Goal: Task Accomplishment & Management: Use online tool/utility

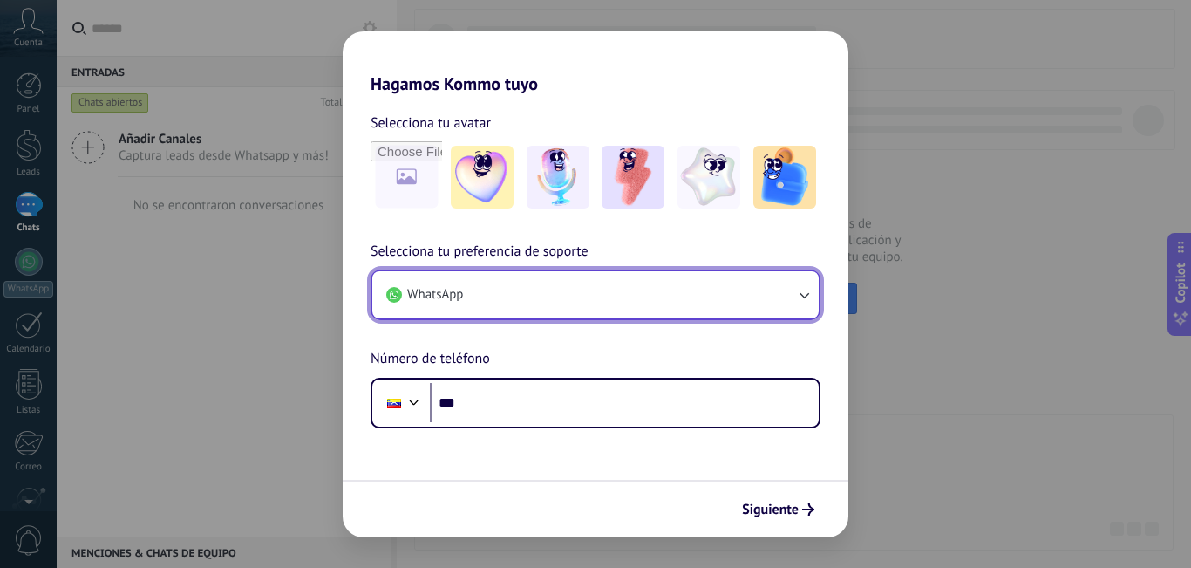
click at [757, 297] on button "WhatsApp" at bounding box center [595, 294] width 447 height 47
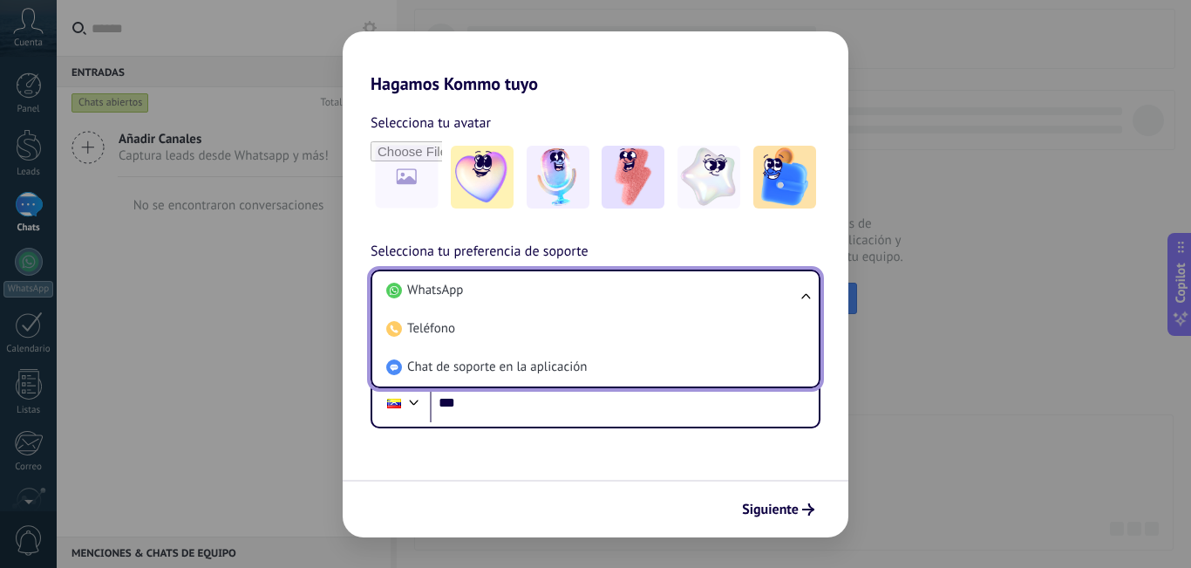
click at [757, 297] on li "WhatsApp" at bounding box center [592, 290] width 426 height 38
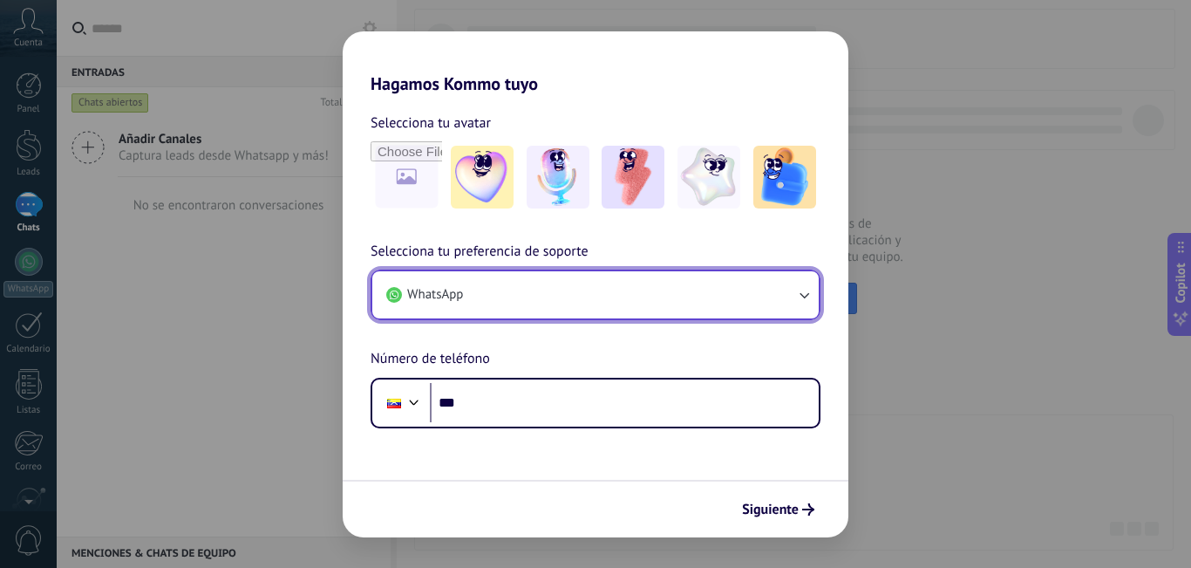
click at [754, 297] on button "WhatsApp" at bounding box center [595, 294] width 447 height 47
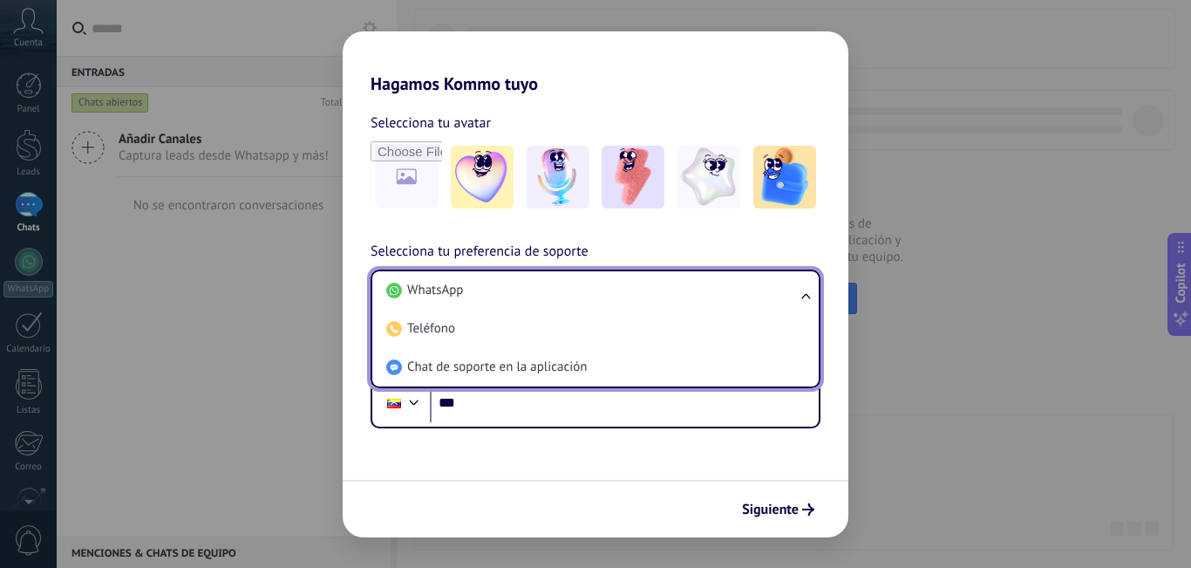
click at [754, 297] on li "WhatsApp" at bounding box center [592, 290] width 426 height 38
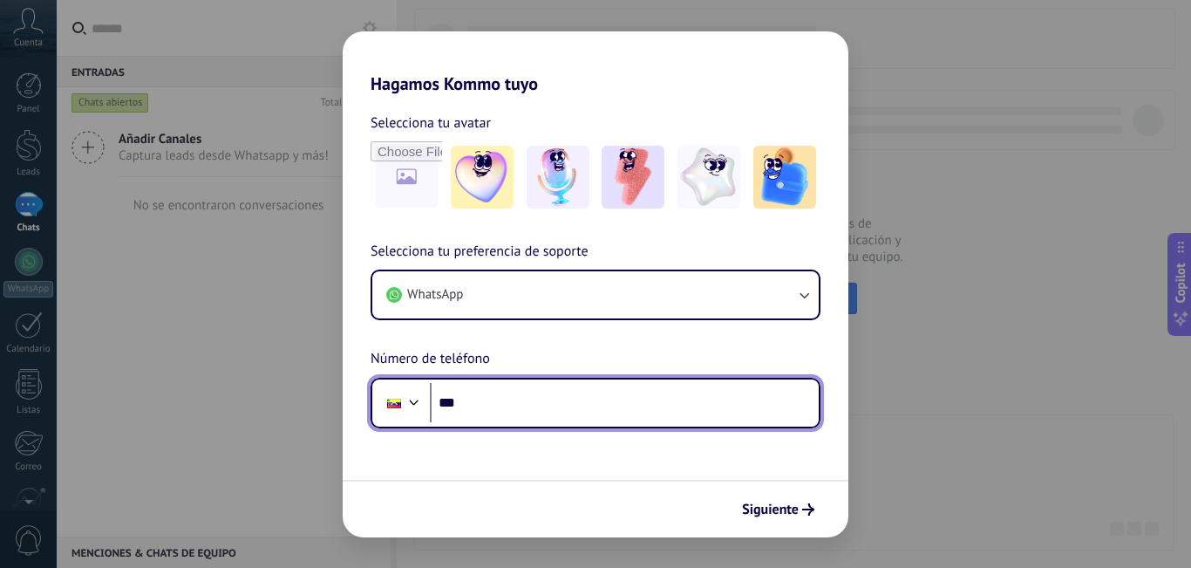
click at [507, 399] on input "***" at bounding box center [624, 403] width 389 height 40
type input "**********"
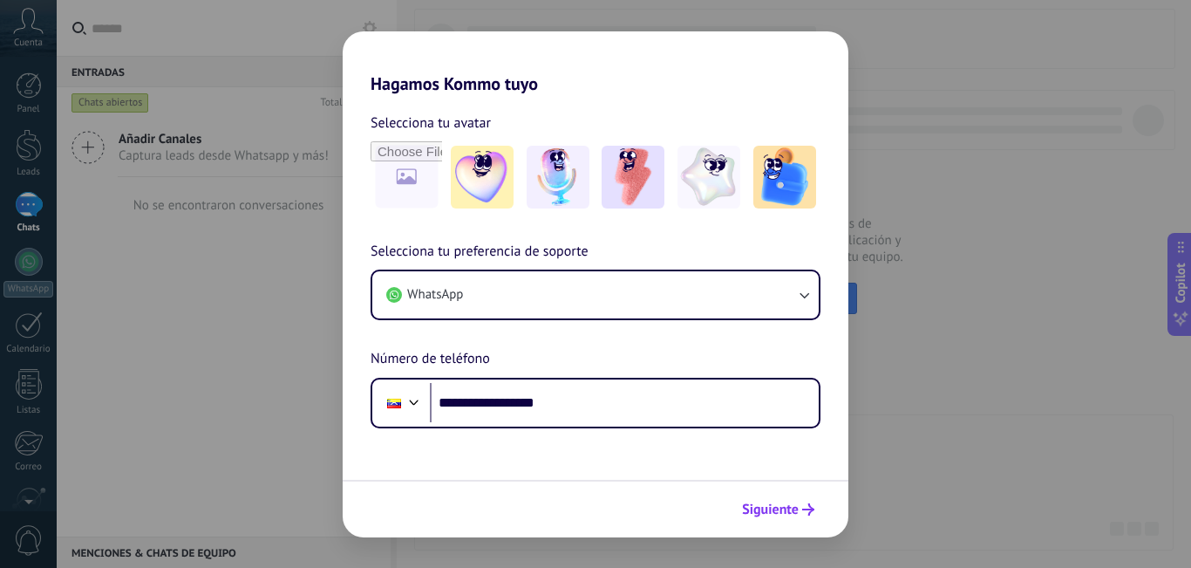
click at [764, 508] on span "Siguiente" at bounding box center [770, 509] width 57 height 12
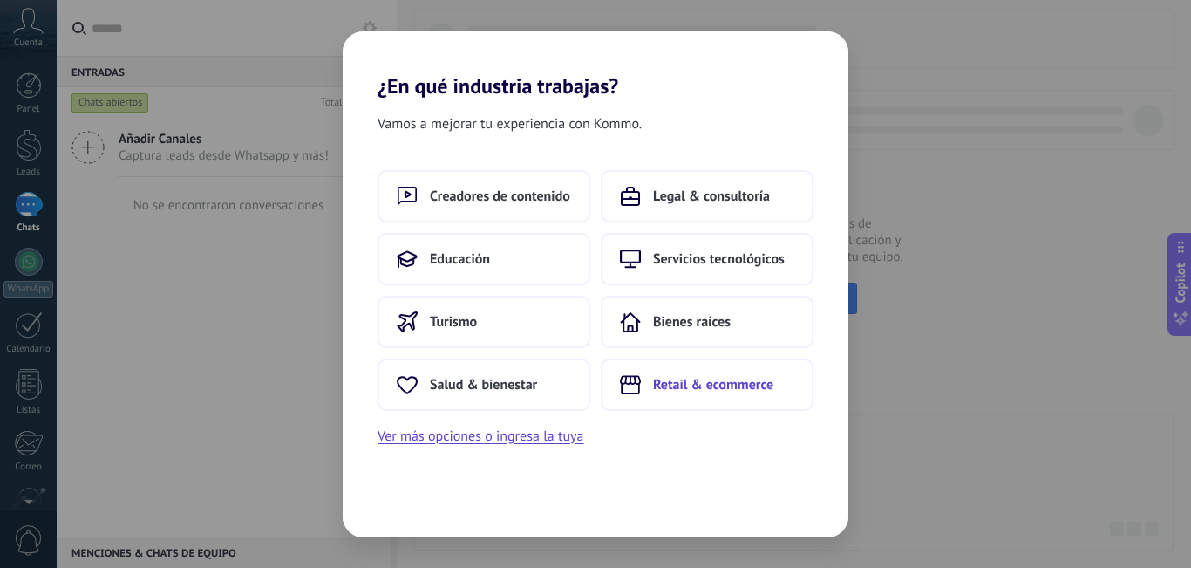
click at [732, 387] on span "Retail & ecommerce" at bounding box center [713, 384] width 120 height 17
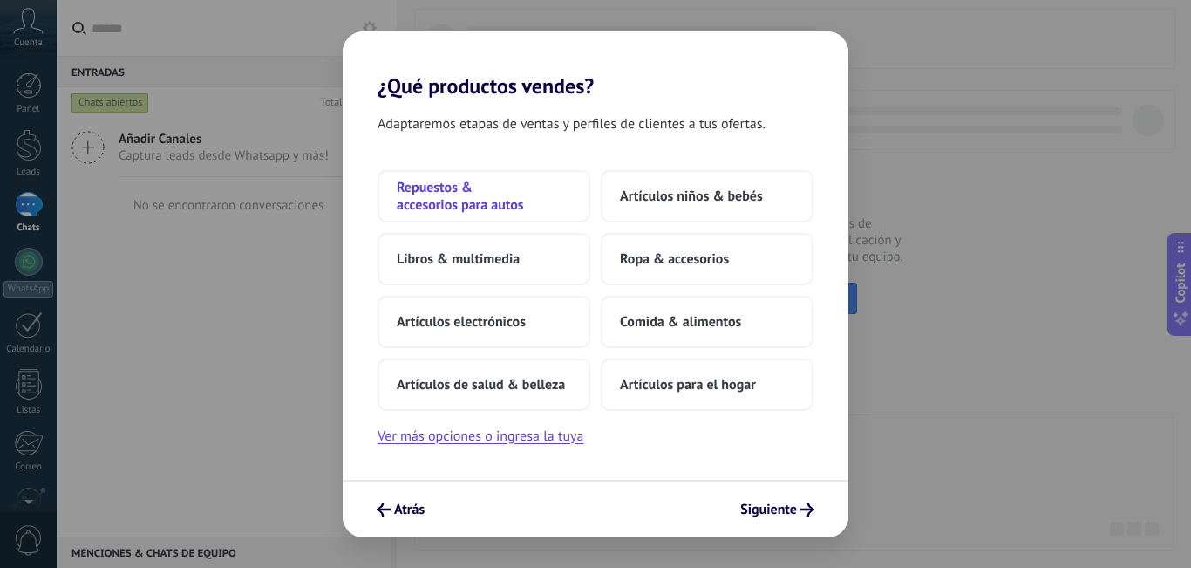
click at [460, 202] on span "Repuestos & accesorios para autos" at bounding box center [484, 196] width 174 height 35
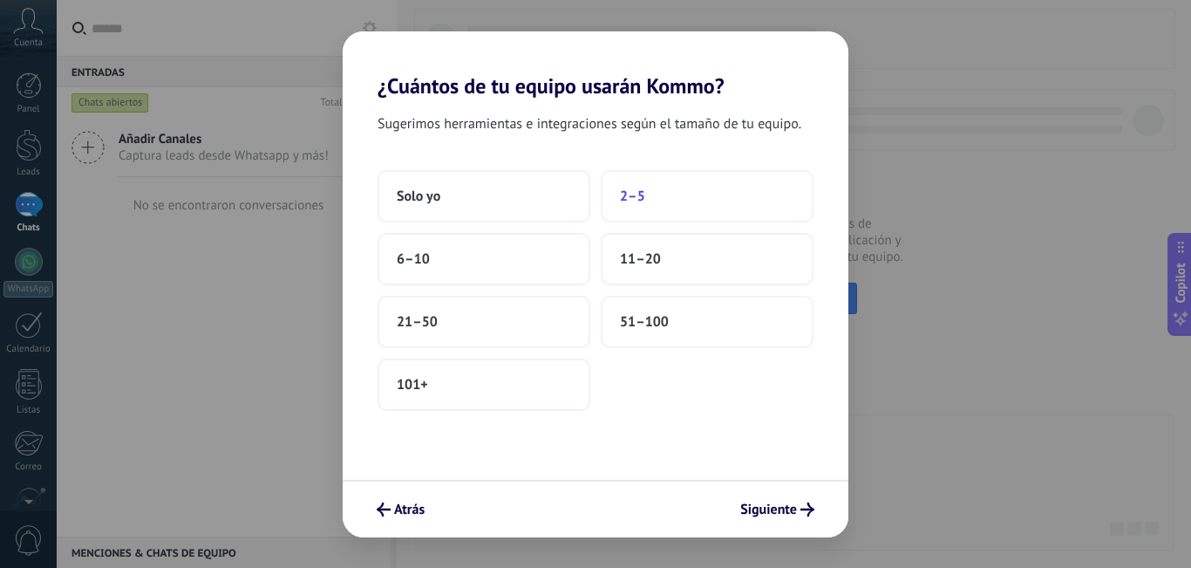
click at [617, 194] on button "2–5" at bounding box center [707, 196] width 213 height 52
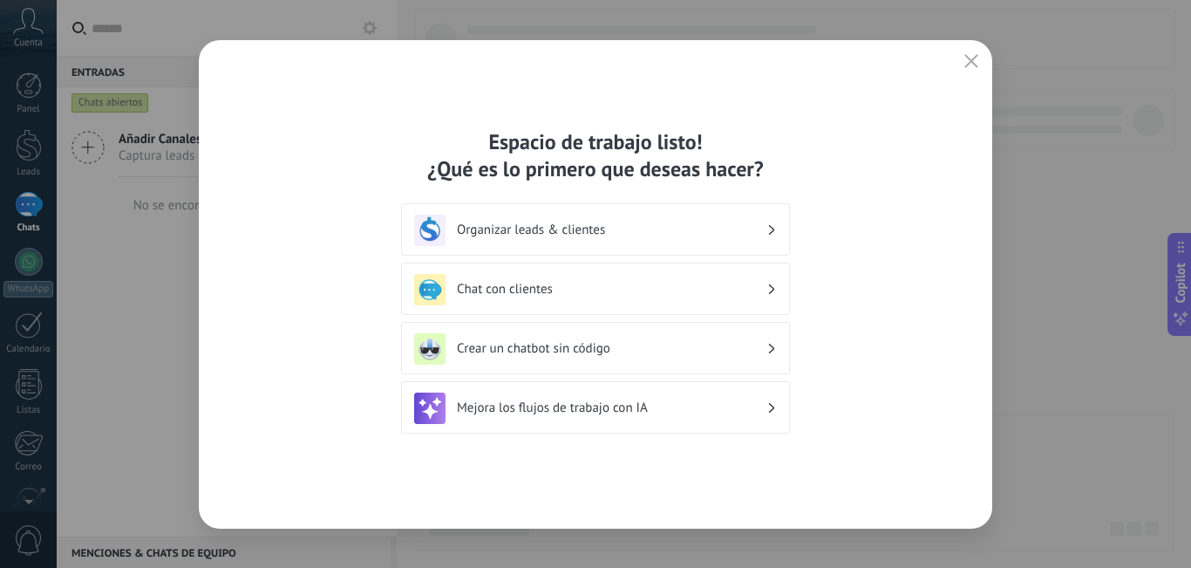
click at [767, 411] on div "Mejora los flujos de trabajo con IA" at bounding box center [595, 407] width 363 height 31
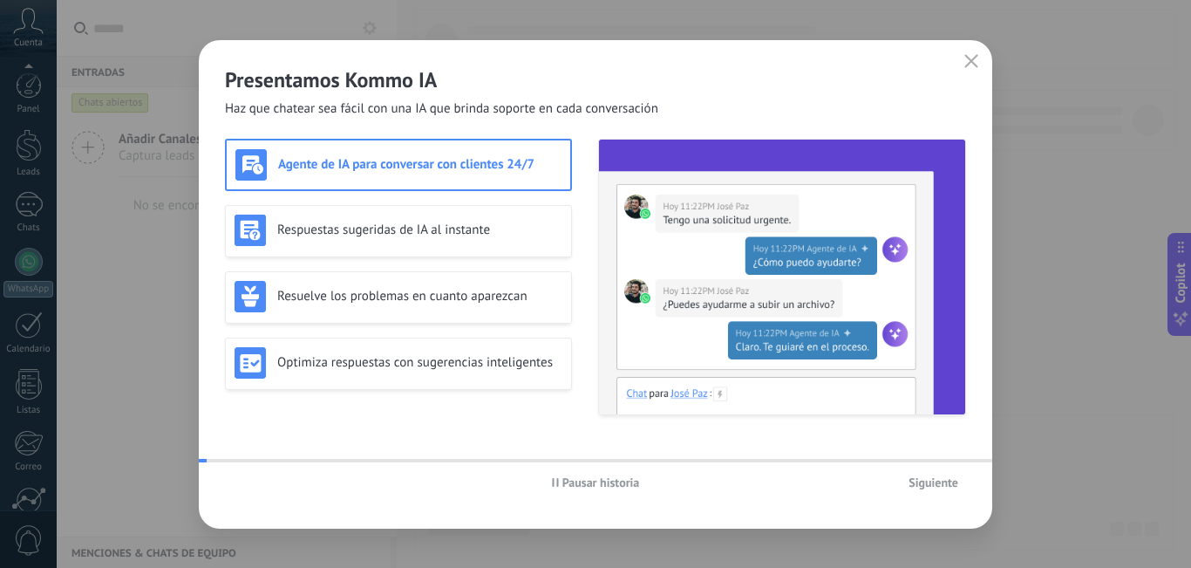
scroll to position [158, 0]
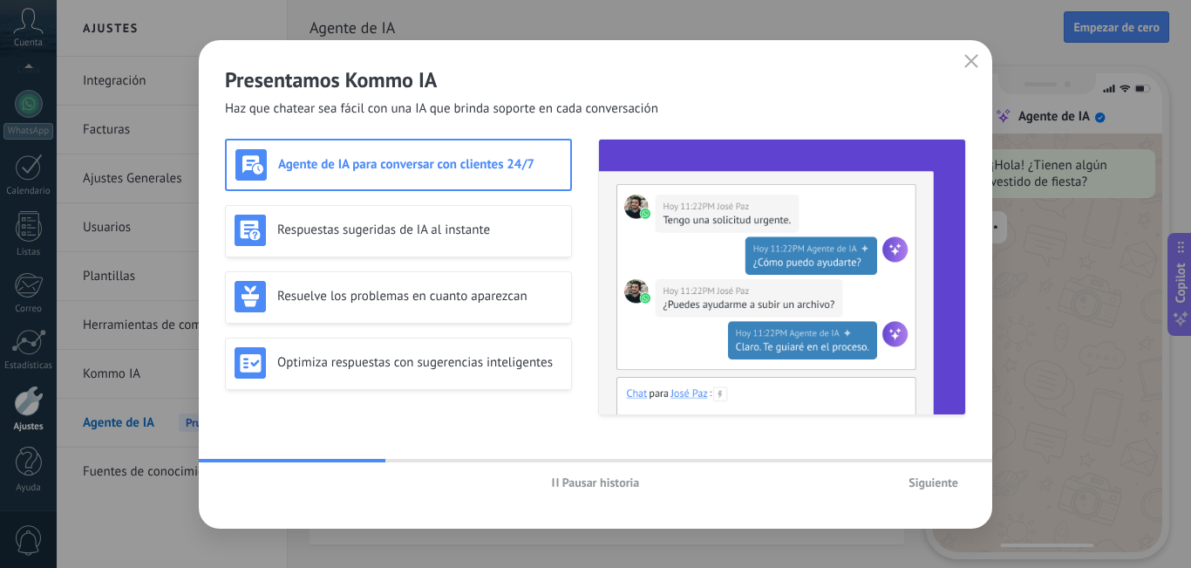
click at [519, 167] on h3 "Agente de IA para conversar con clientes 24/7" at bounding box center [419, 164] width 283 height 17
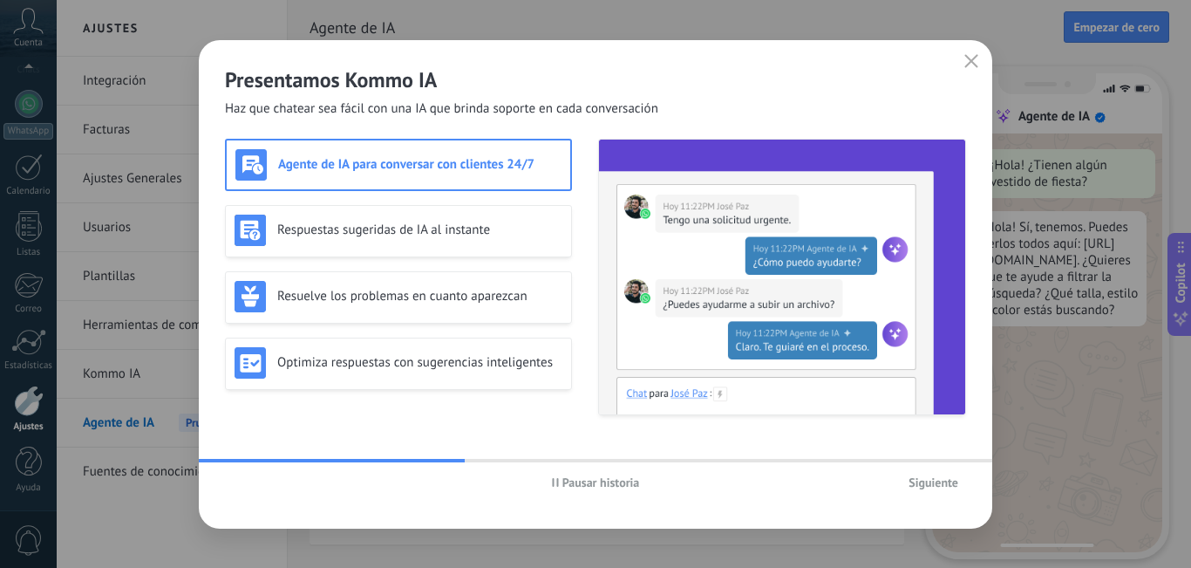
click at [926, 484] on span "Siguiente" at bounding box center [934, 482] width 50 height 12
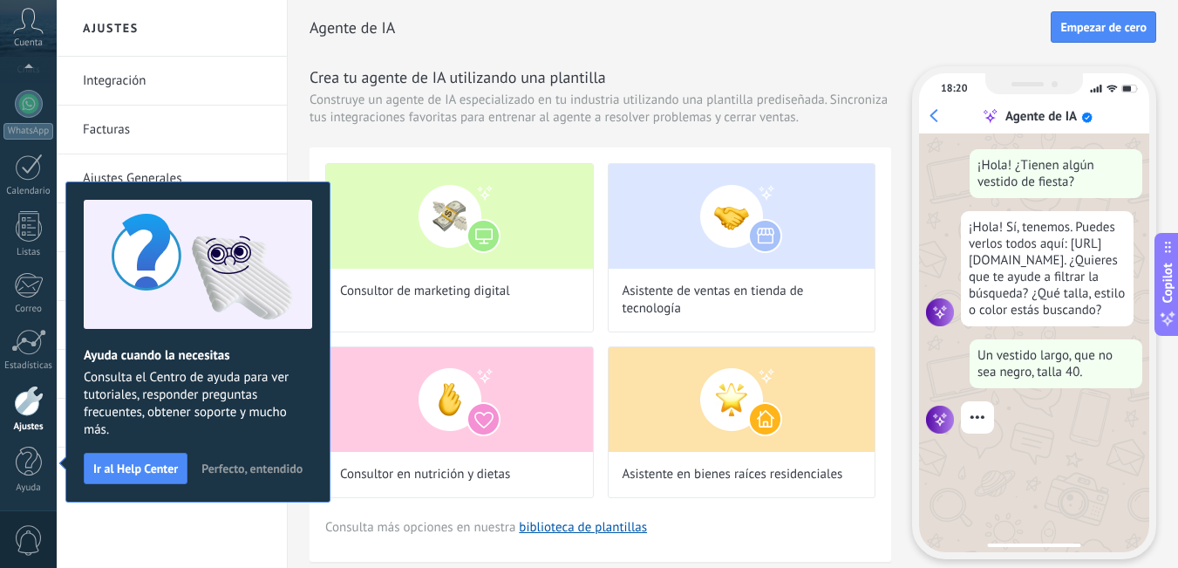
click at [264, 464] on span "Perfecto, entendido" at bounding box center [251, 468] width 101 height 12
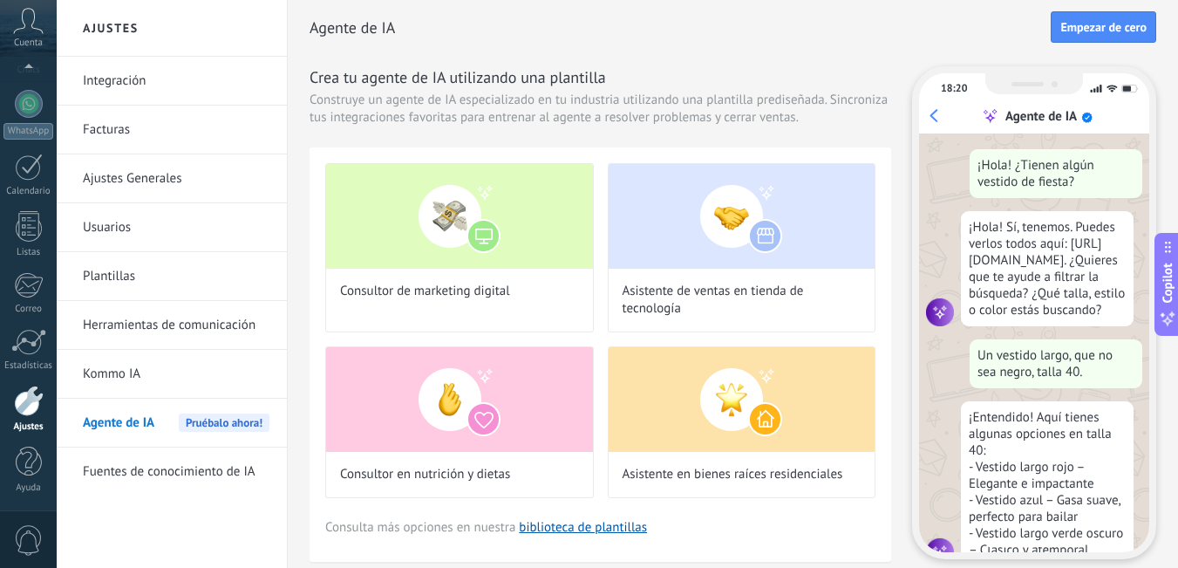
scroll to position [52, 0]
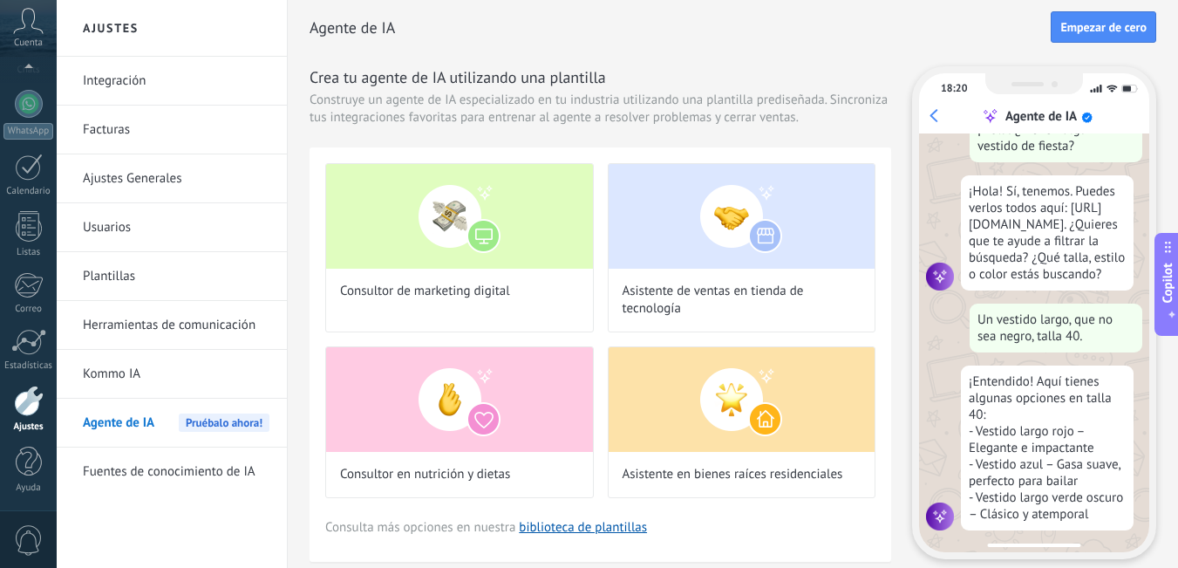
click at [119, 84] on link "Integración" at bounding box center [176, 81] width 187 height 49
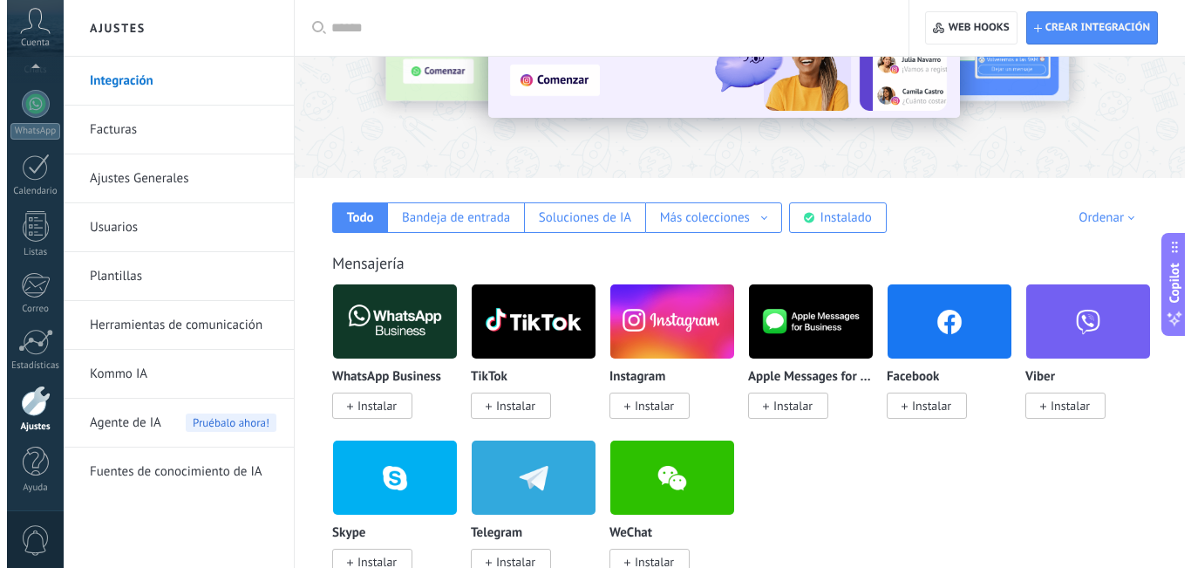
scroll to position [174, 0]
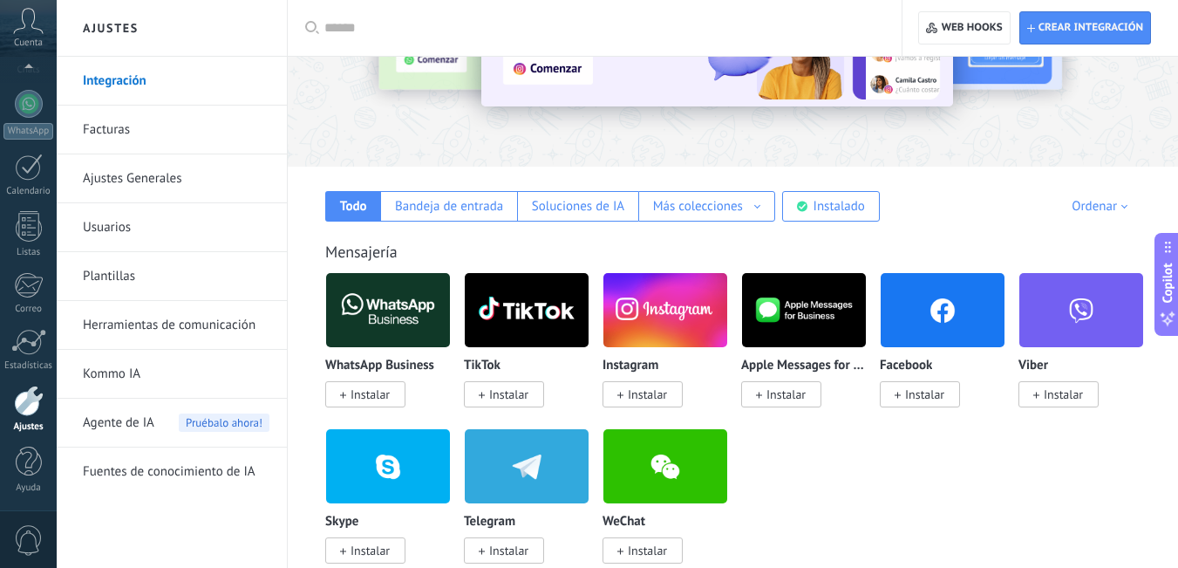
click at [403, 305] on img at bounding box center [388, 310] width 124 height 85
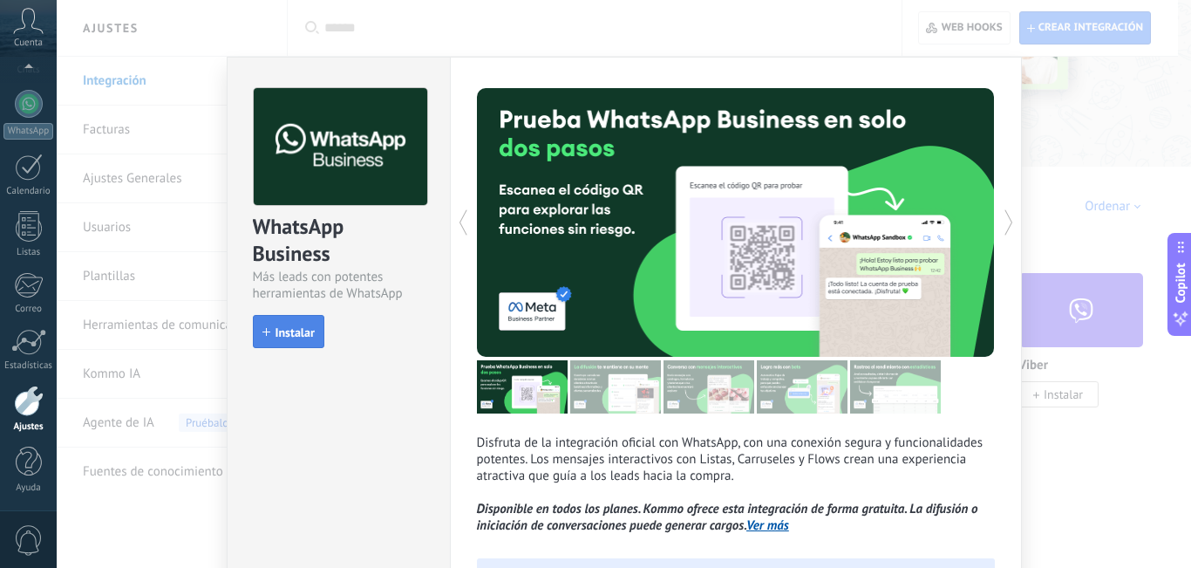
click at [290, 338] on span "Instalar" at bounding box center [295, 332] width 39 height 12
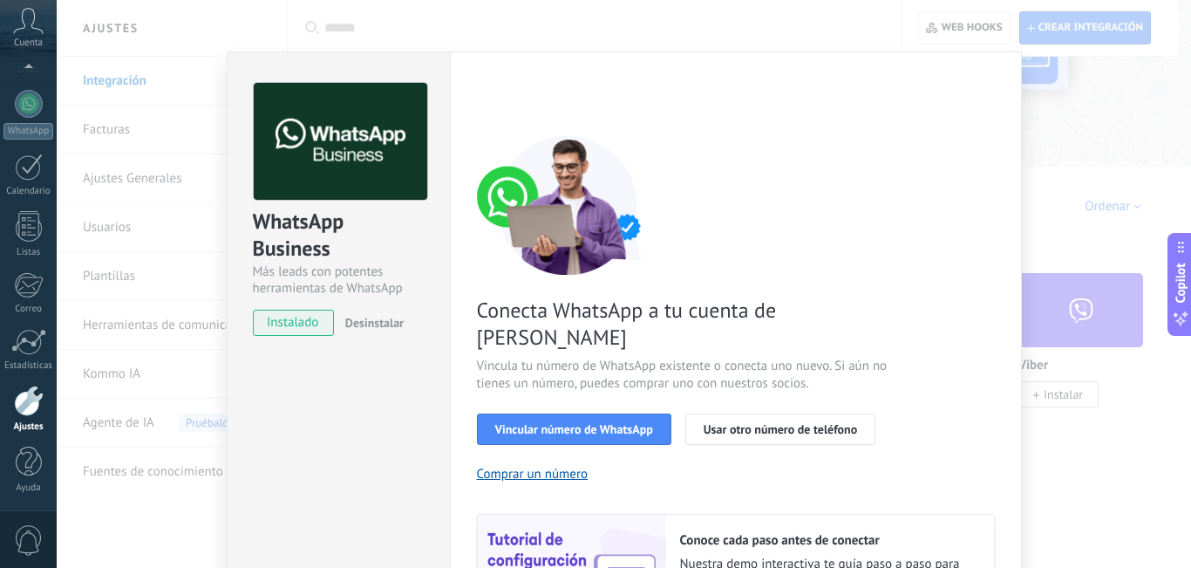
scroll to position [0, 0]
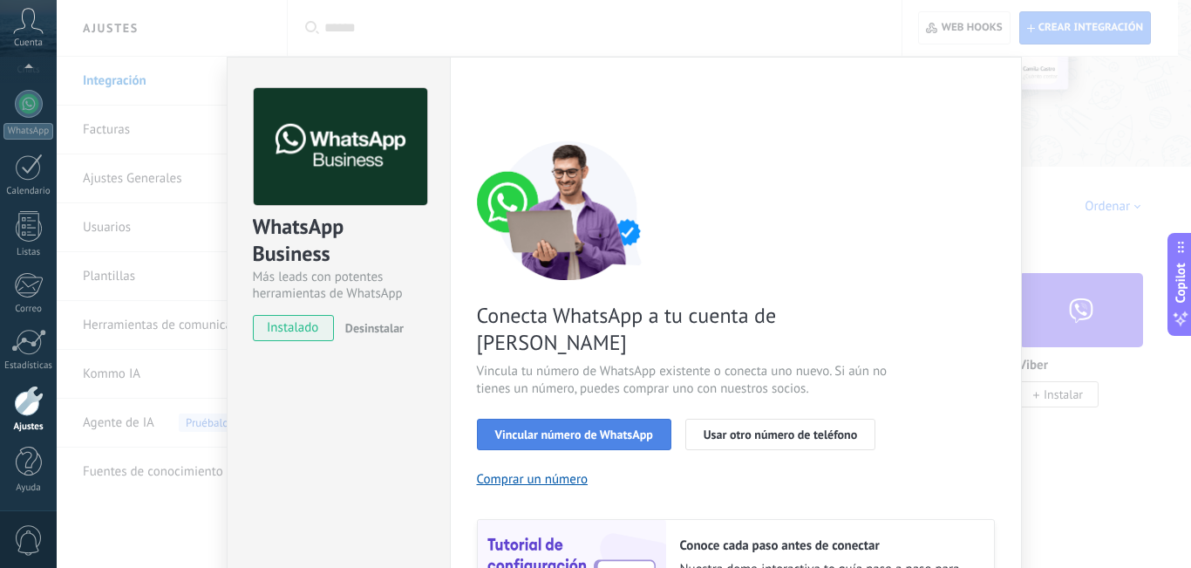
click at [508, 428] on span "Vincular número de WhatsApp" at bounding box center [574, 434] width 158 height 12
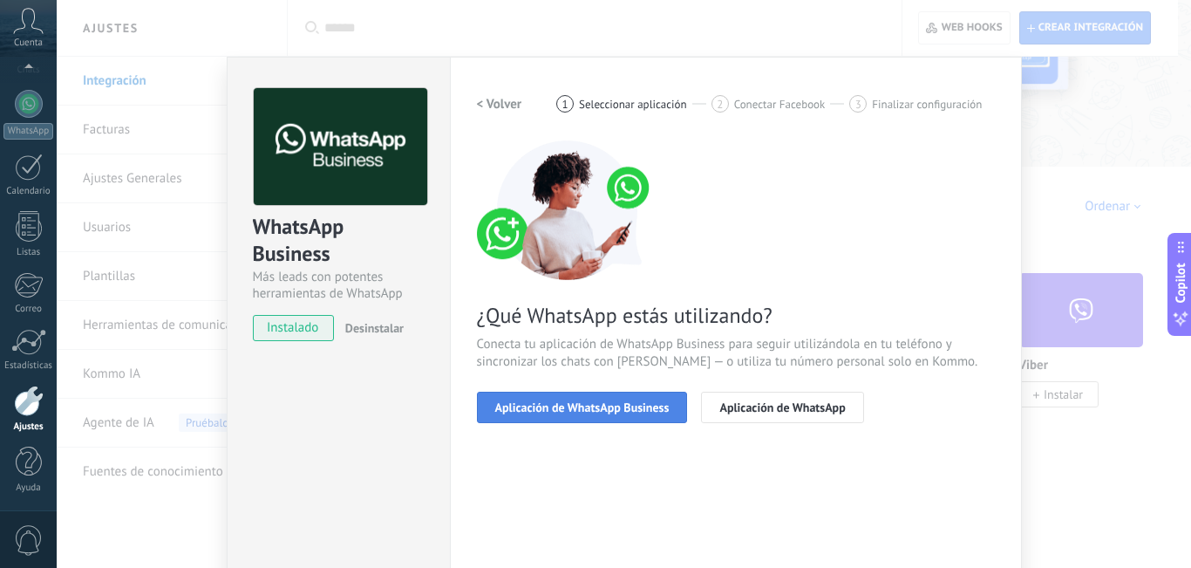
click at [623, 411] on span "Aplicación de WhatsApp Business" at bounding box center [582, 407] width 174 height 12
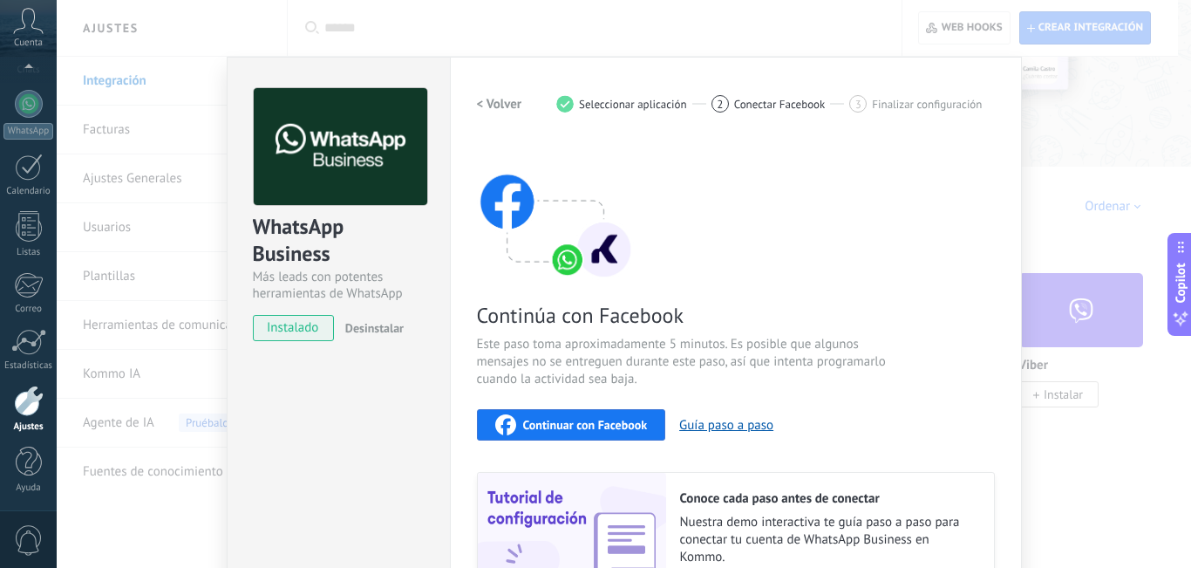
click at [349, 30] on div "WhatsApp Business Más leads con potentes herramientas de WhatsApp instalado Des…" at bounding box center [624, 284] width 1135 height 568
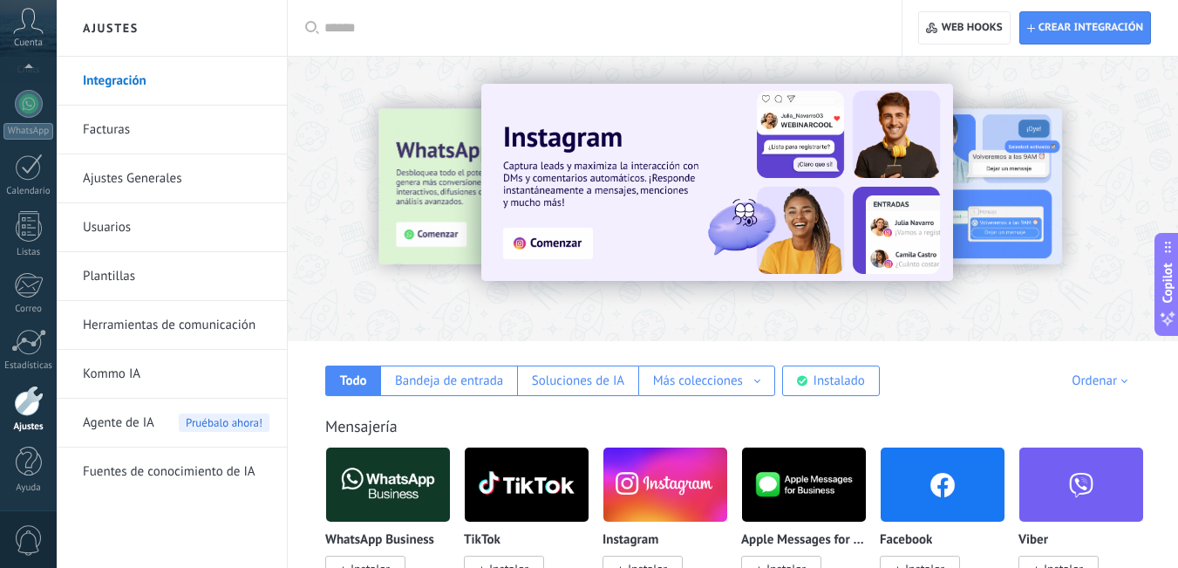
scroll to position [174, 0]
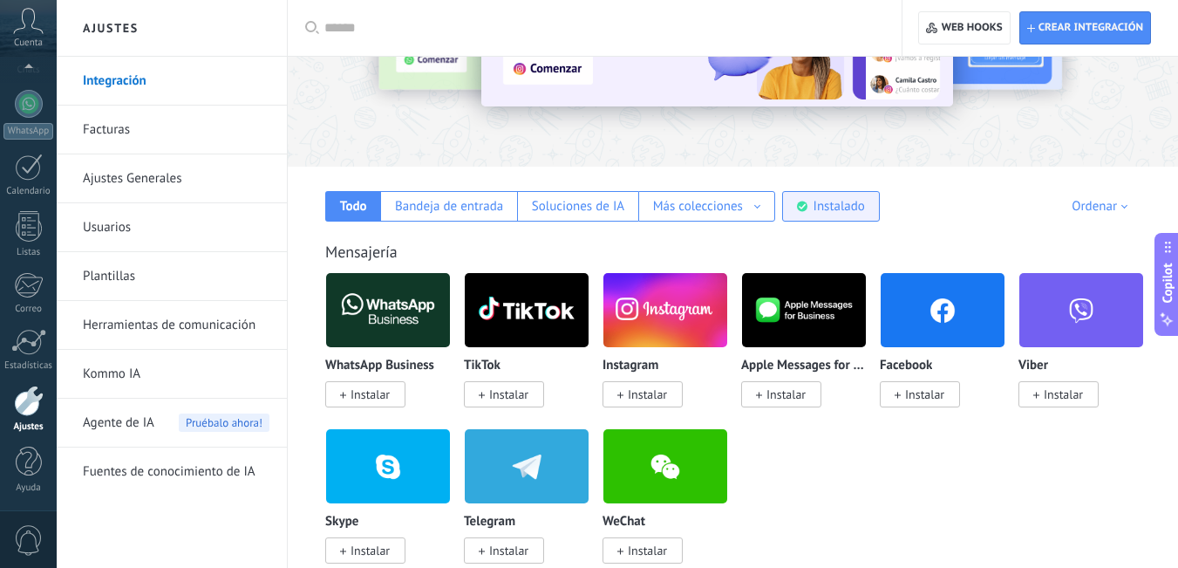
click at [830, 202] on div "Instalado" at bounding box center [839, 206] width 51 height 17
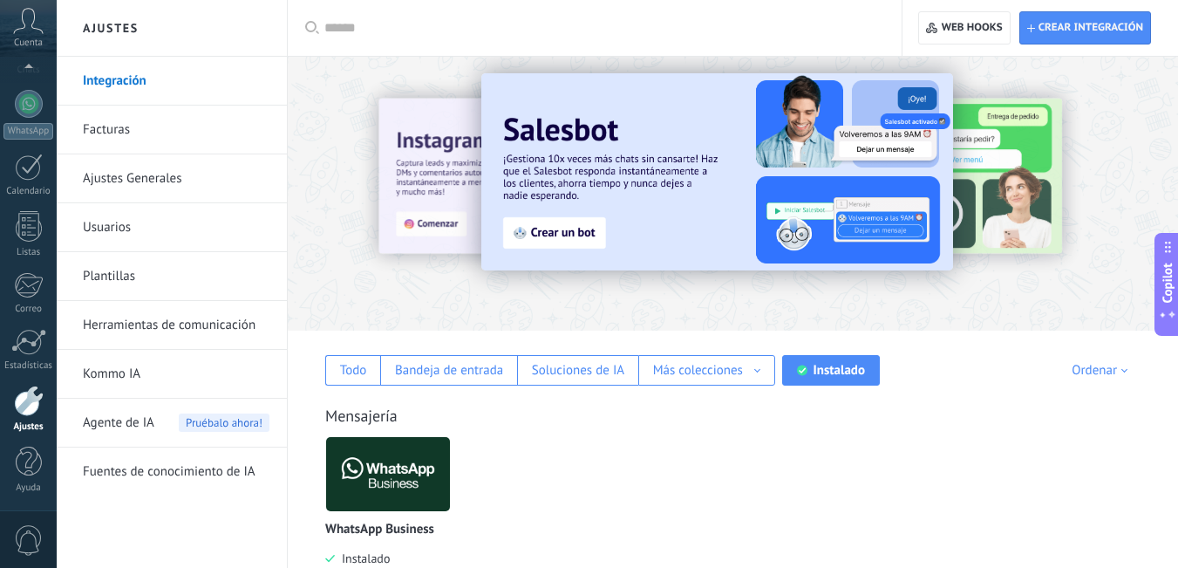
scroll to position [0, 0]
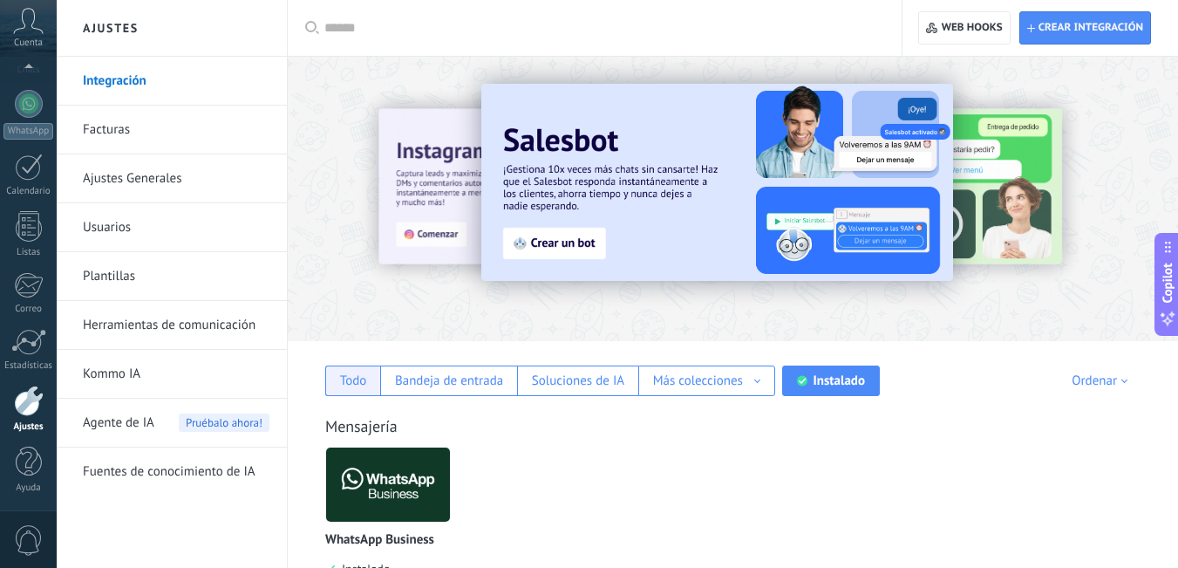
click at [348, 392] on div "Todo" at bounding box center [352, 380] width 55 height 31
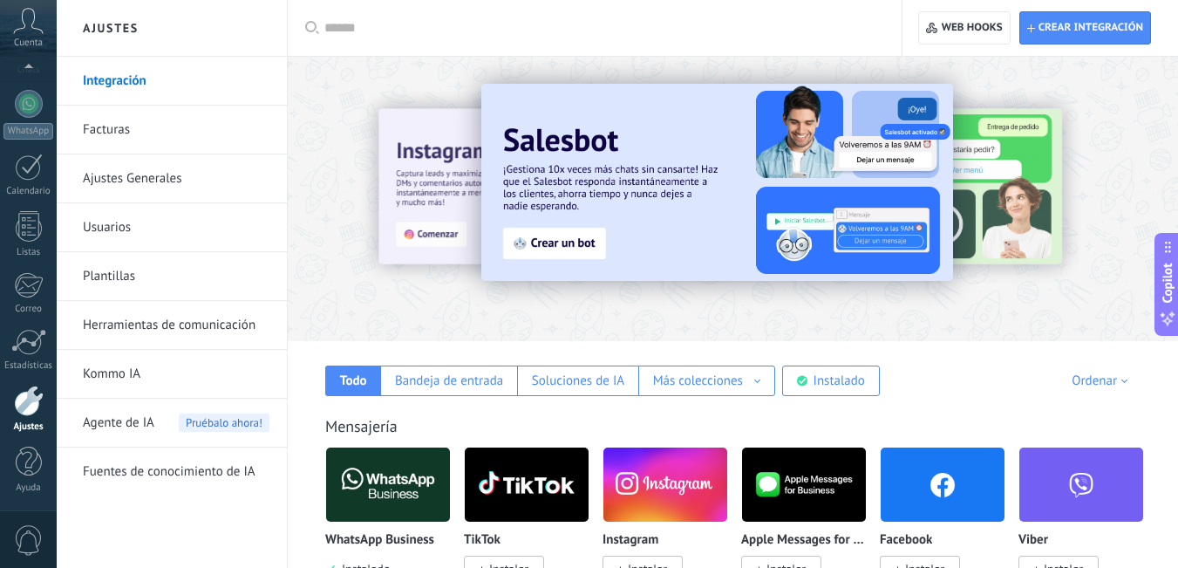
scroll to position [87, 0]
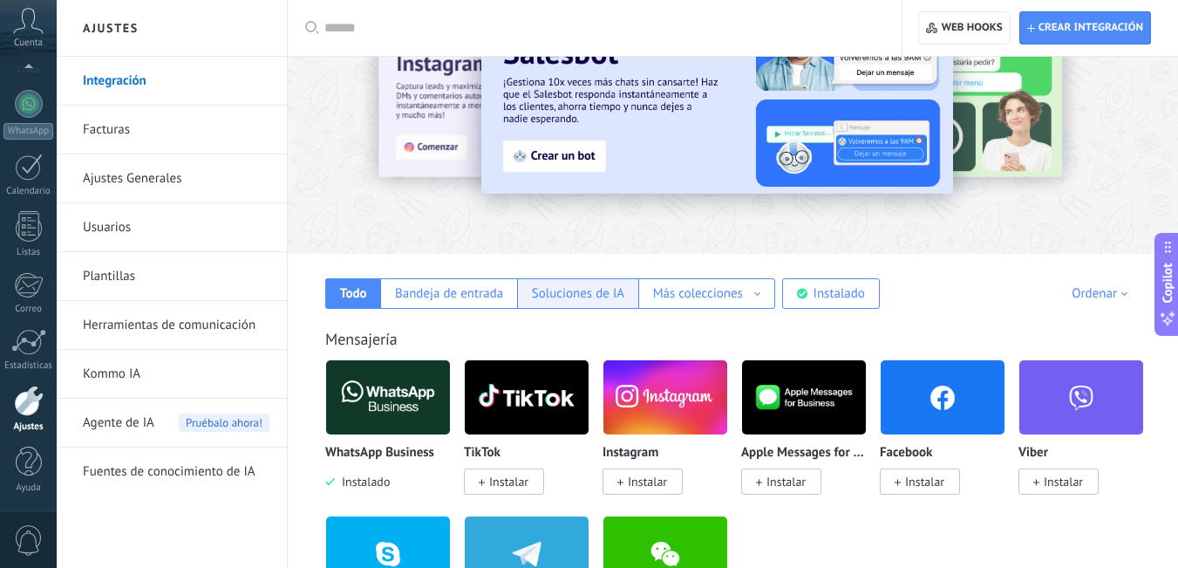
click at [576, 287] on div "Soluciones de IA" at bounding box center [578, 293] width 92 height 17
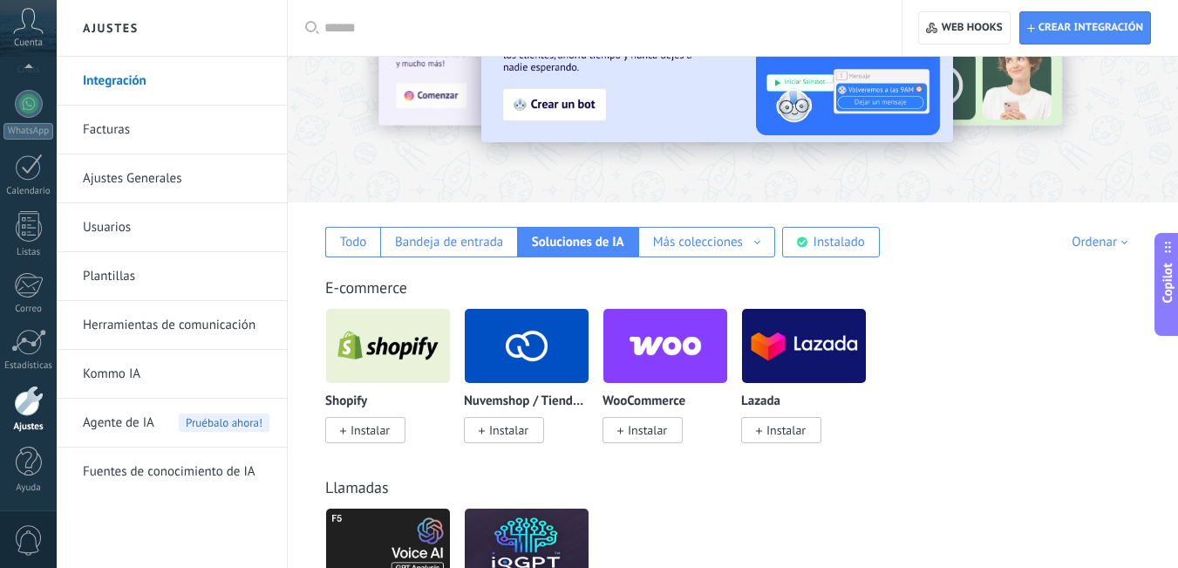
scroll to position [133, 0]
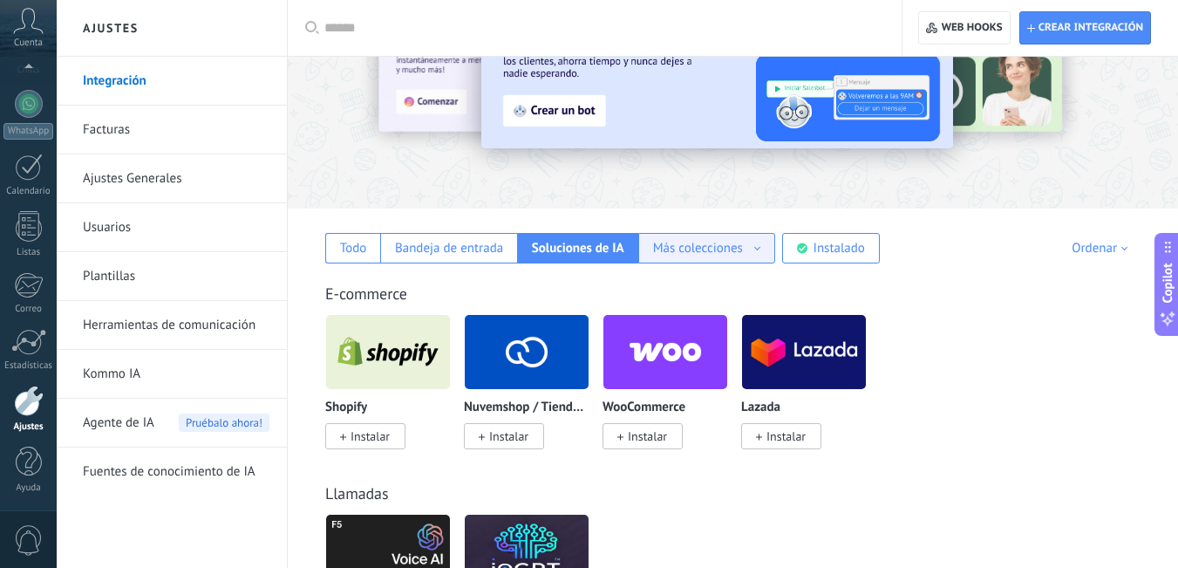
click at [767, 250] on div "Más colecciones Automatizaciones Fuentes de leads Más colecciones" at bounding box center [706, 248] width 137 height 31
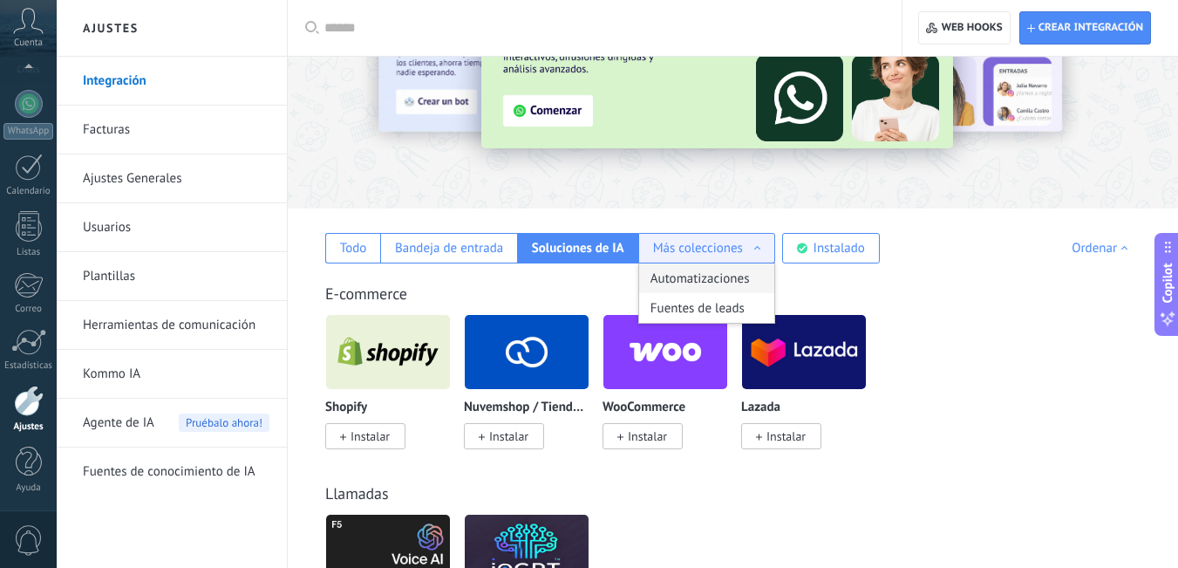
click at [716, 276] on div "Automatizaciones" at bounding box center [706, 278] width 135 height 30
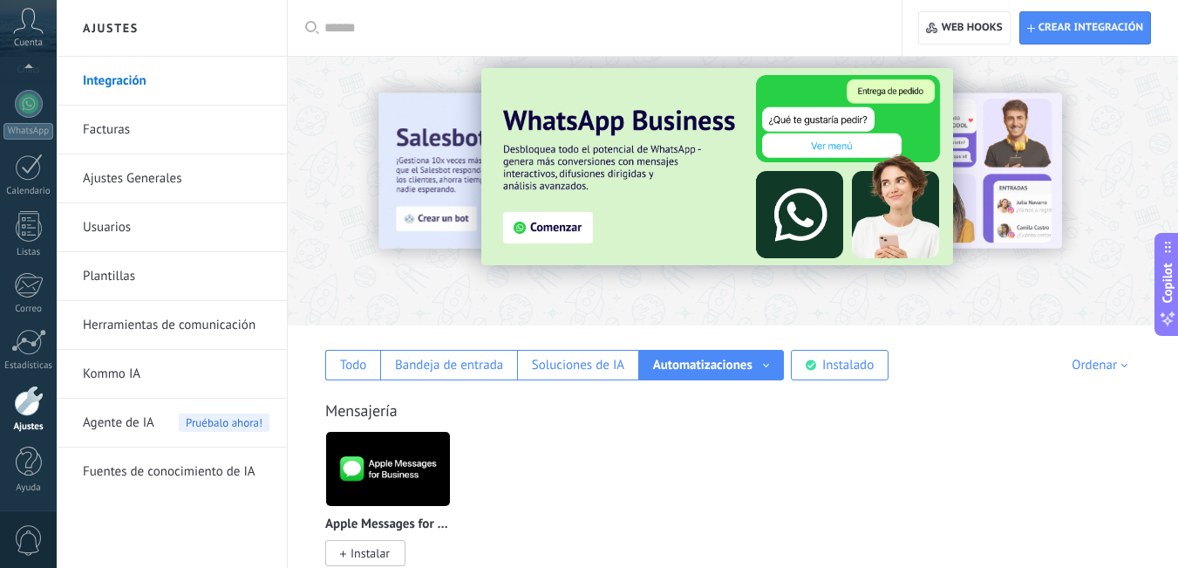
scroll to position [0, 0]
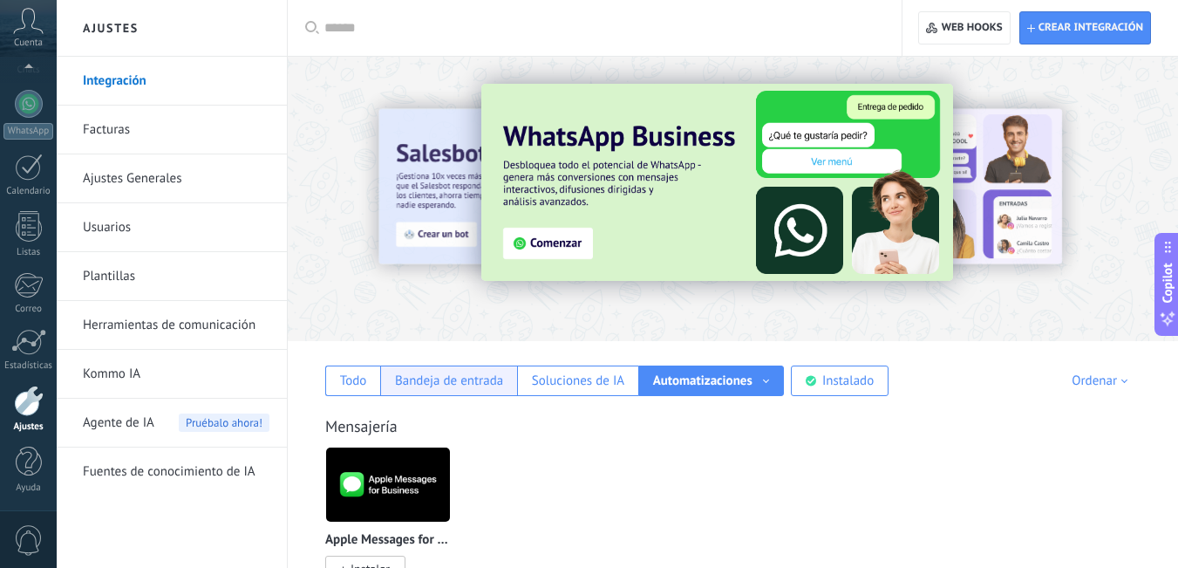
click at [406, 379] on div "Bandeja de entrada" at bounding box center [449, 380] width 108 height 17
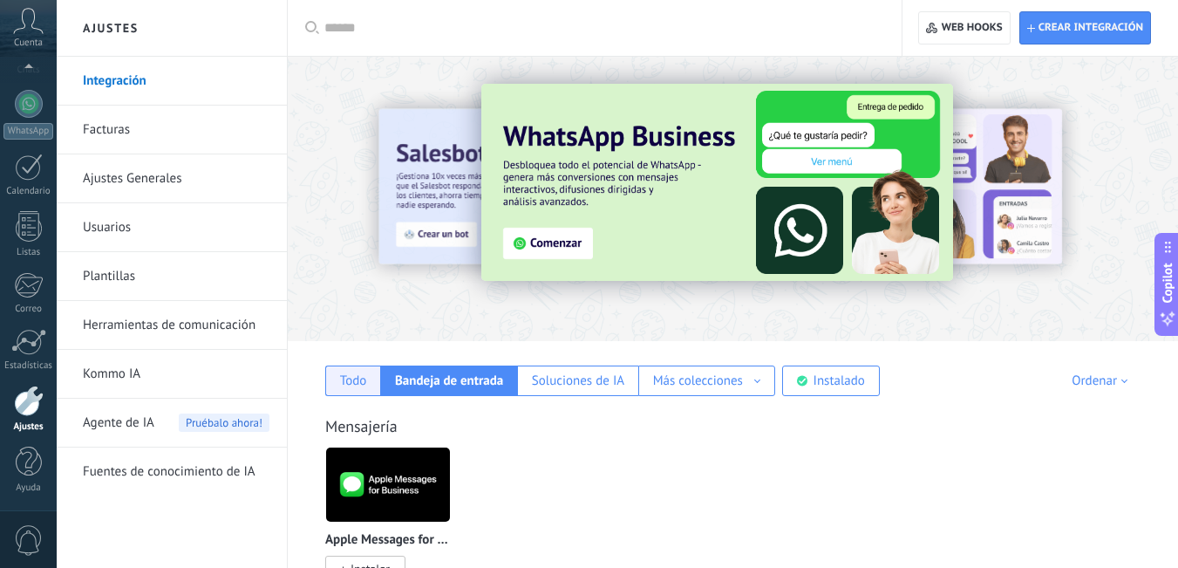
click at [351, 378] on div "Todo" at bounding box center [353, 380] width 27 height 17
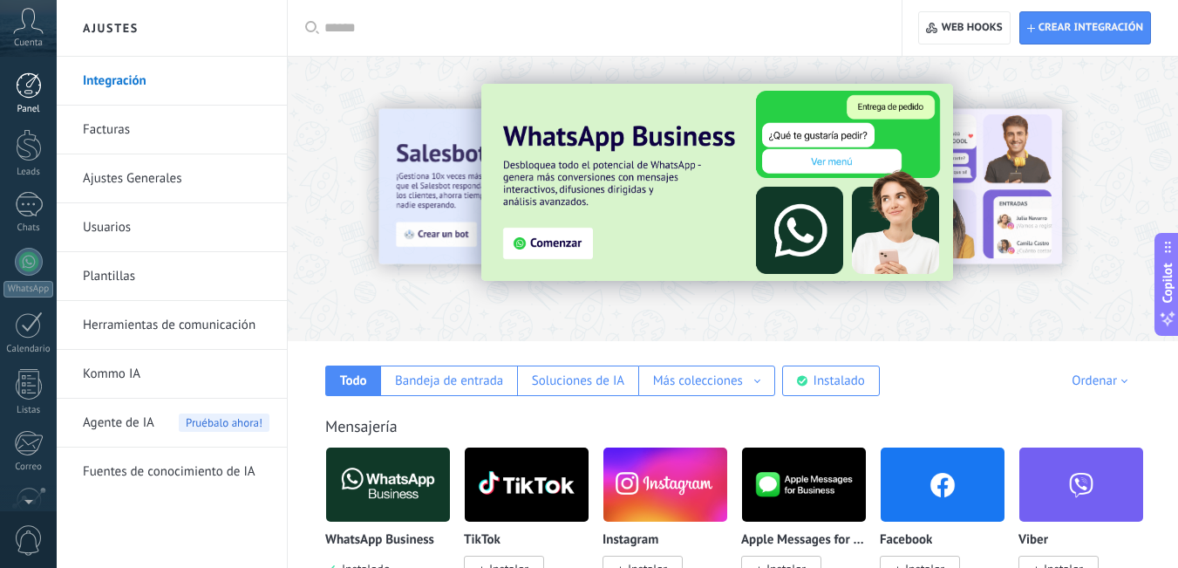
click at [25, 88] on div at bounding box center [29, 85] width 26 height 26
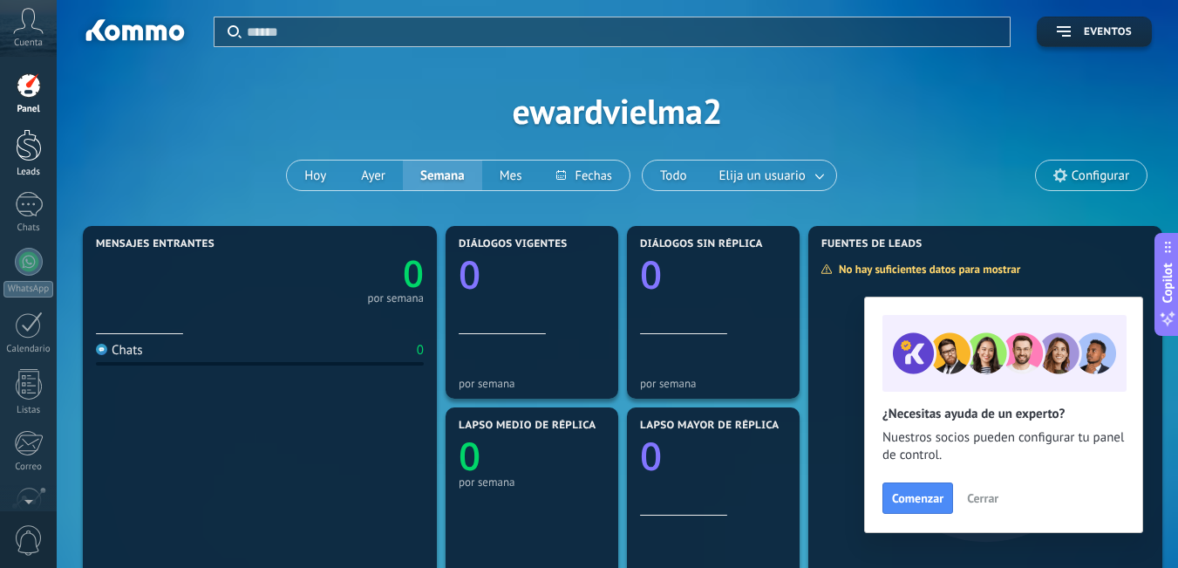
click at [37, 134] on div at bounding box center [29, 145] width 26 height 32
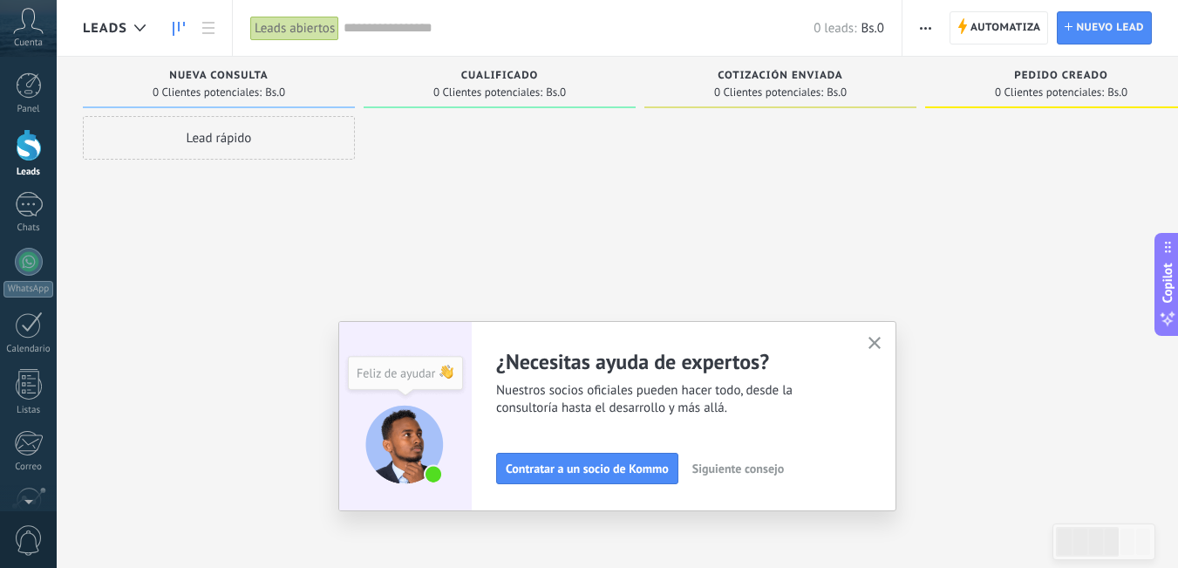
click at [924, 22] on span "button" at bounding box center [925, 27] width 11 height 33
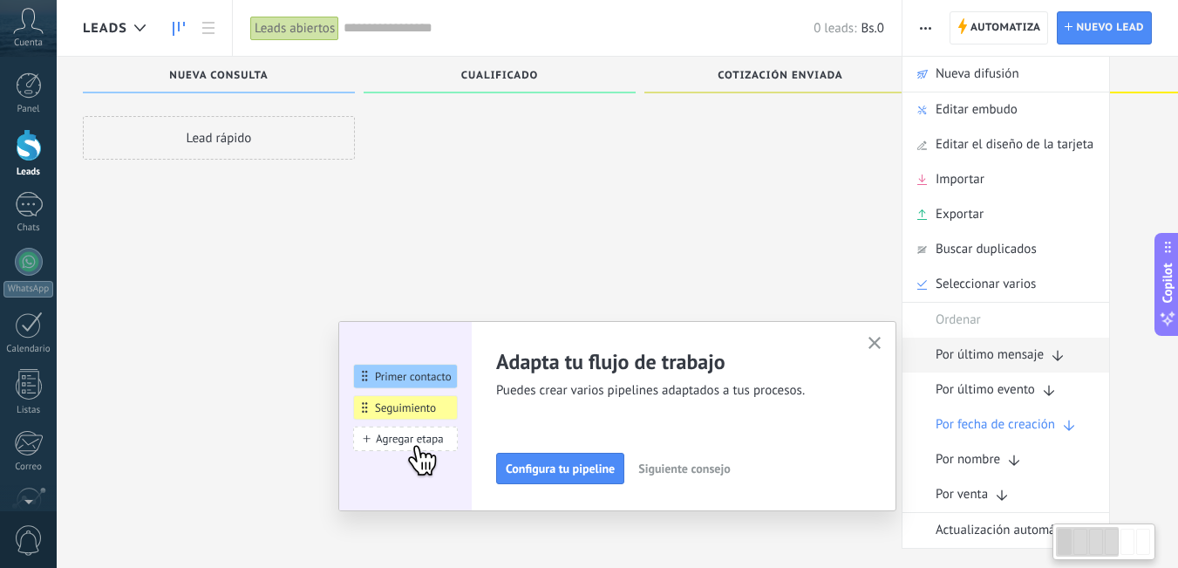
scroll to position [30, 0]
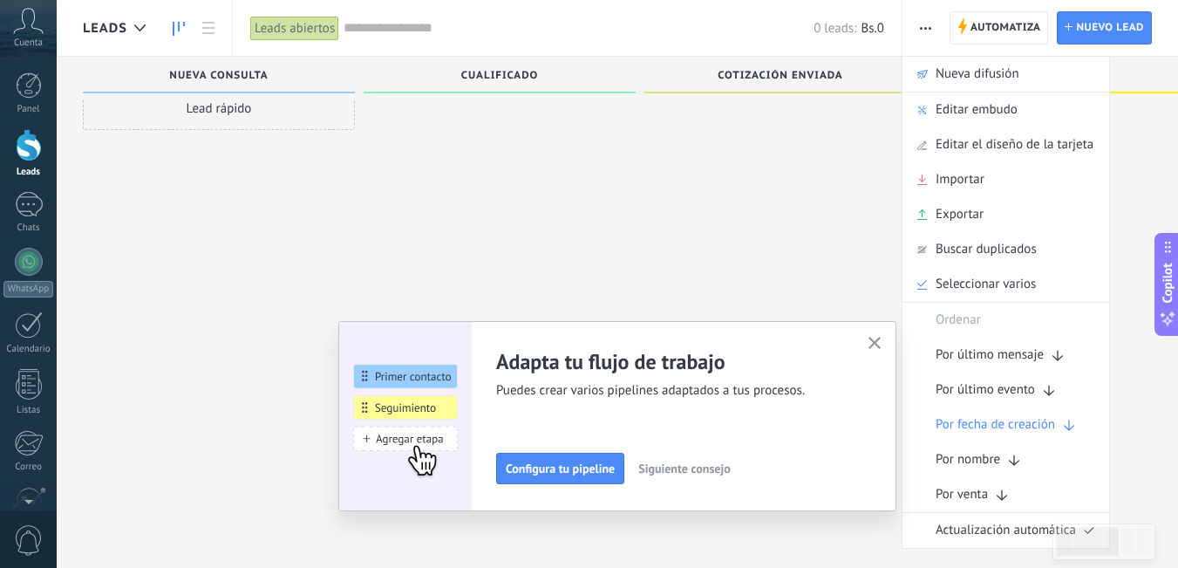
click at [469, 206] on div at bounding box center [500, 256] width 272 height 340
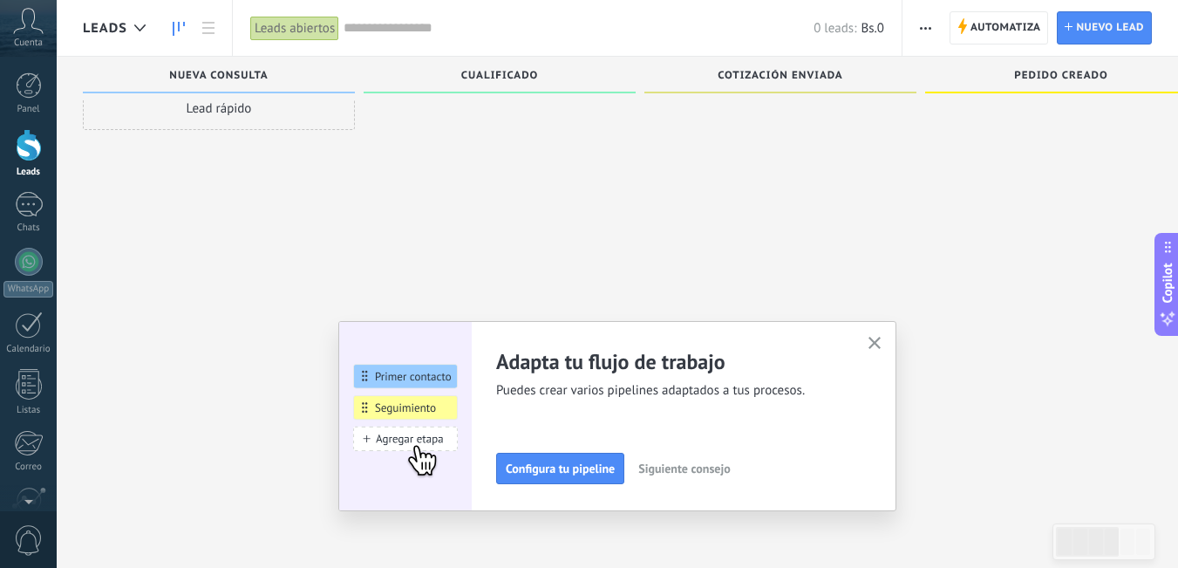
drag, startPoint x: 291, startPoint y: 69, endPoint x: 241, endPoint y: 174, distance: 116.2
click at [241, 174] on div "Lead rápido" at bounding box center [219, 256] width 272 height 340
click at [205, 28] on use at bounding box center [208, 28] width 12 height 12
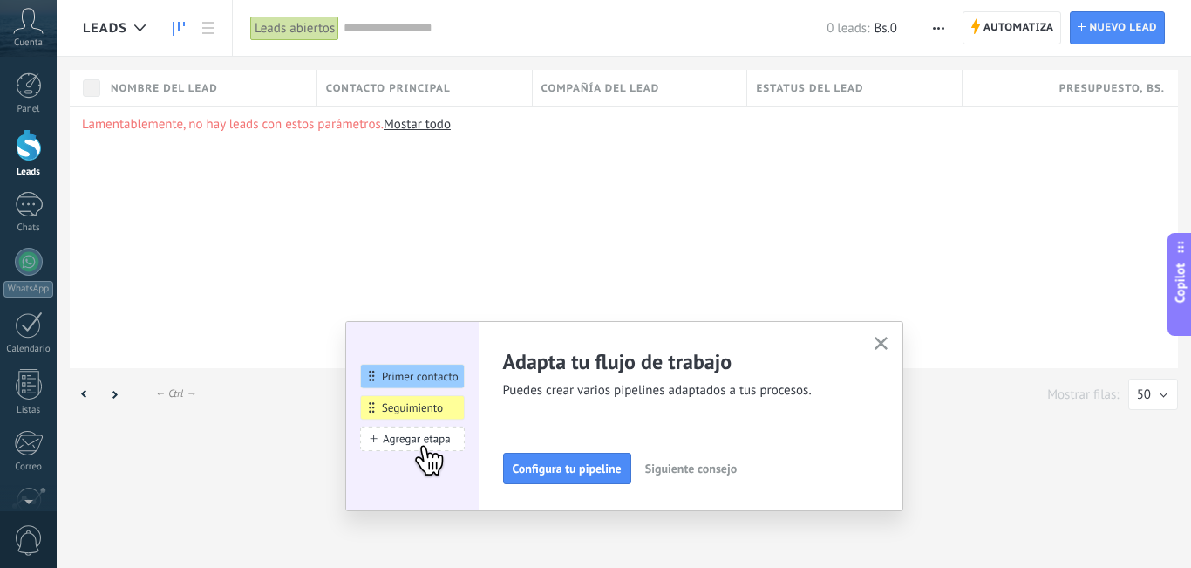
click at [174, 22] on icon at bounding box center [179, 29] width 12 height 14
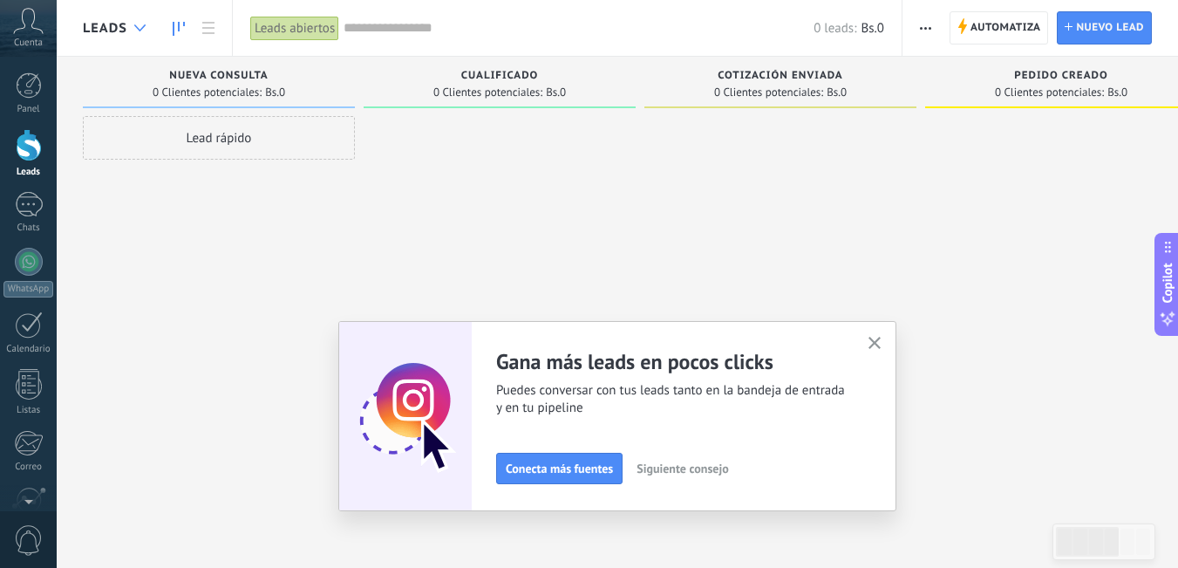
click at [142, 24] on div at bounding box center [140, 28] width 29 height 34
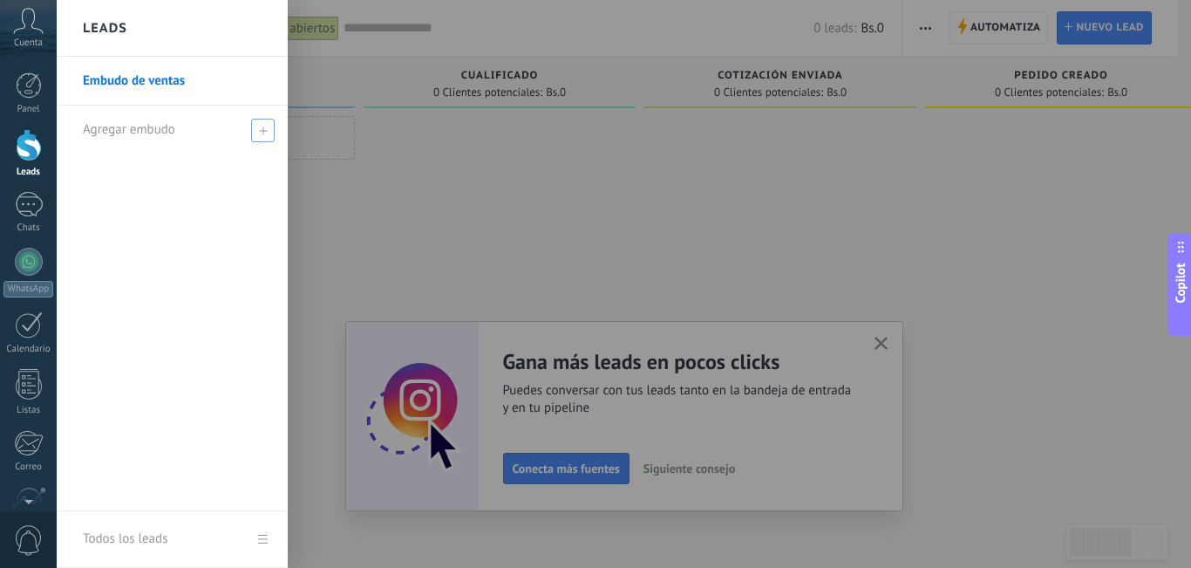
click at [255, 128] on span at bounding box center [263, 131] width 24 height 24
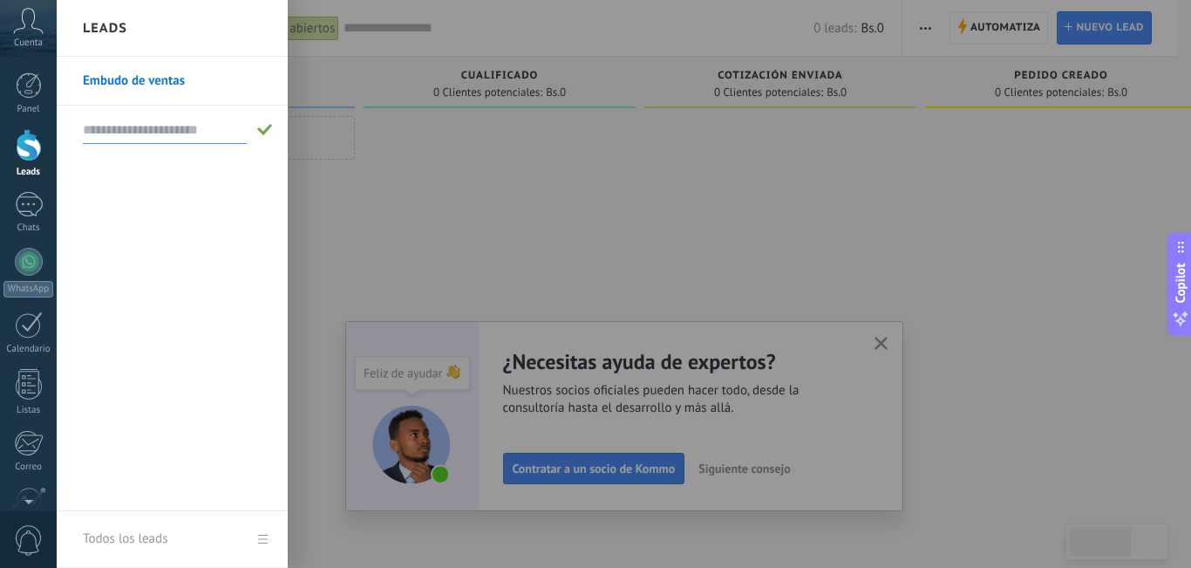
click at [337, 176] on div at bounding box center [652, 284] width 1191 height 568
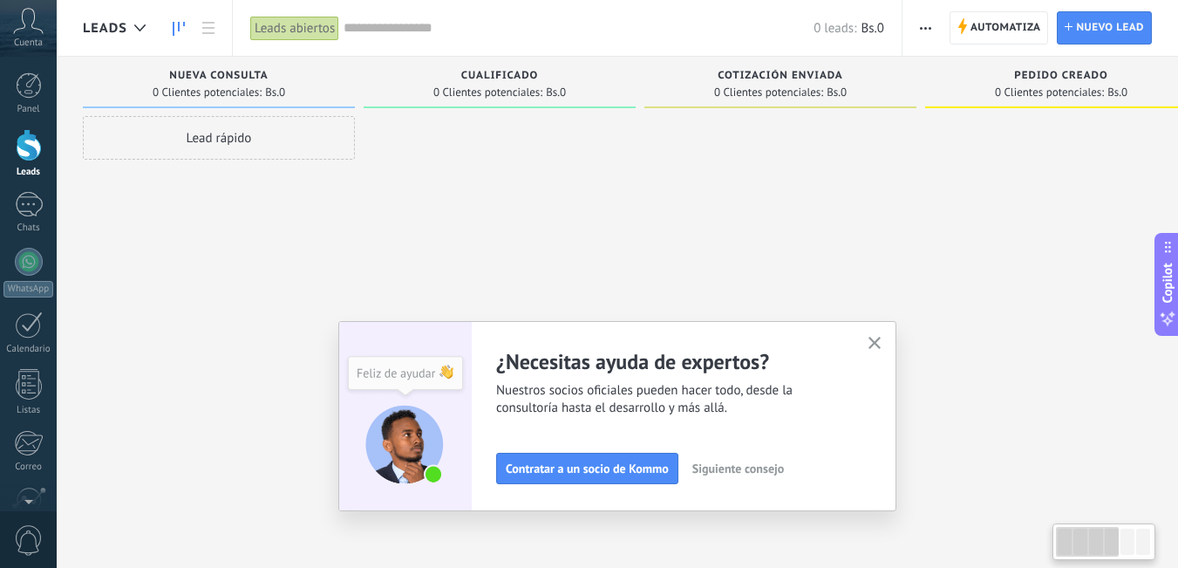
drag, startPoint x: 1108, startPoint y: 543, endPoint x: 921, endPoint y: 528, distance: 187.3
click at [947, 557] on body ".abccls-1,.abccls-2{fill-rule:evenodd}.abccls-2{fill:#fff} .abfcls-1{fill:none}…" at bounding box center [589, 284] width 1178 height 568
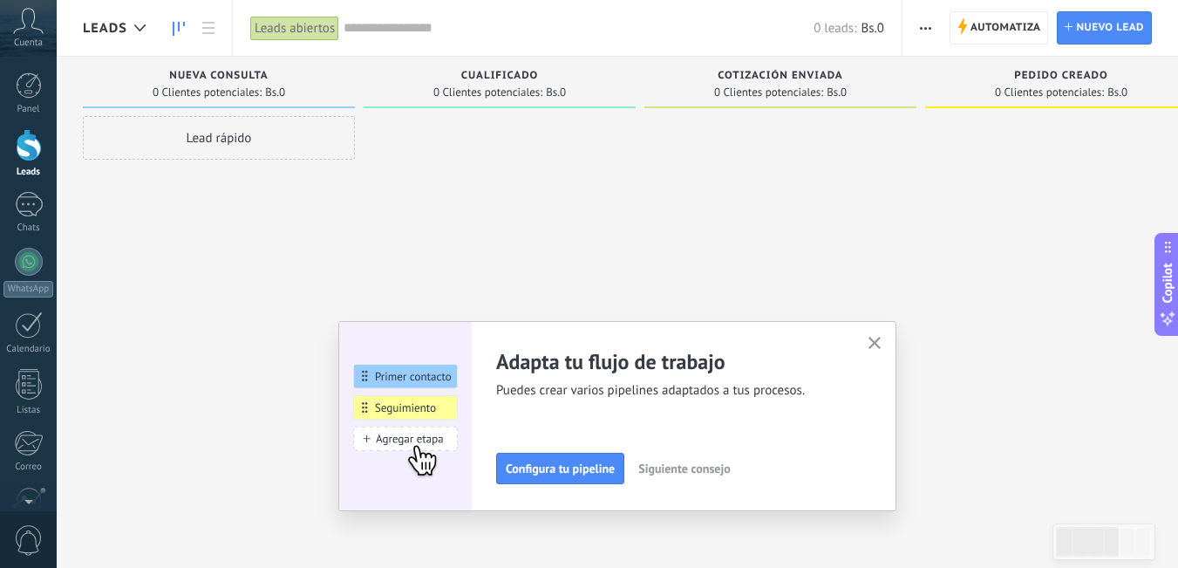
drag, startPoint x: 1156, startPoint y: 71, endPoint x: 359, endPoint y: 178, distance: 803.5
click at [423, 191] on div at bounding box center [500, 286] width 272 height 340
click at [137, 32] on div at bounding box center [140, 28] width 29 height 34
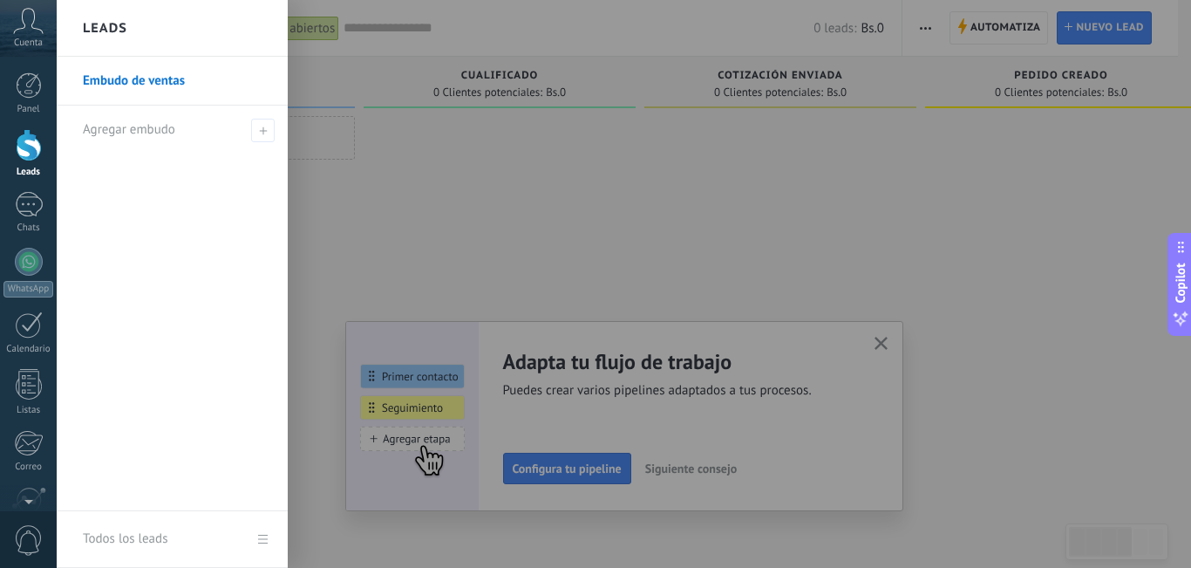
click at [264, 541] on link "Todos los leads" at bounding box center [172, 539] width 231 height 57
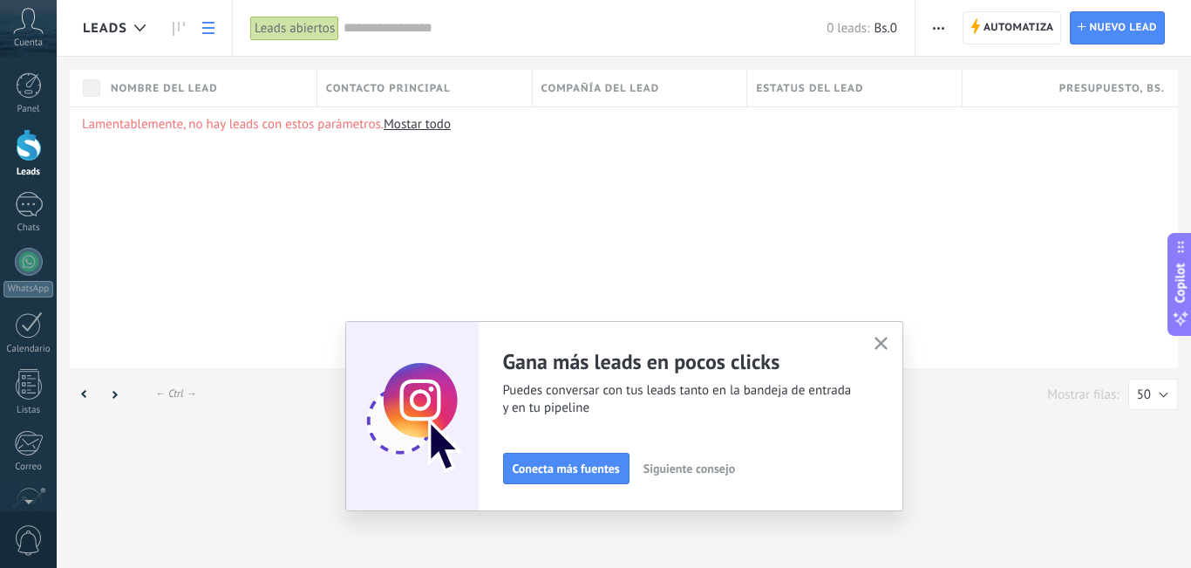
click at [878, 349] on icon "button" at bounding box center [881, 343] width 13 height 13
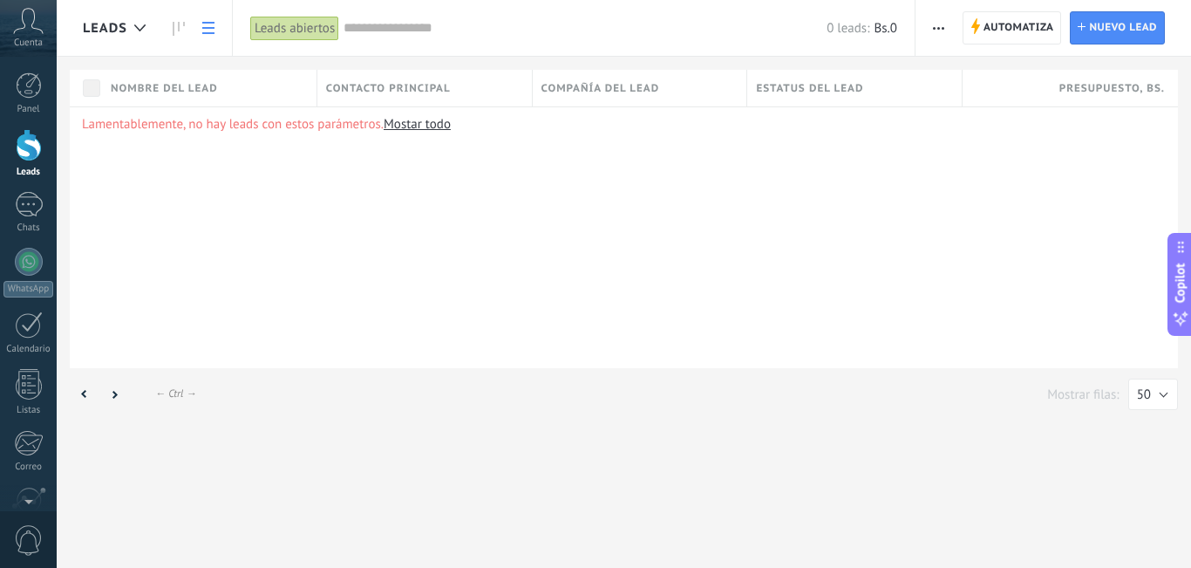
click at [362, 89] on span "Contacto principal" at bounding box center [388, 88] width 125 height 17
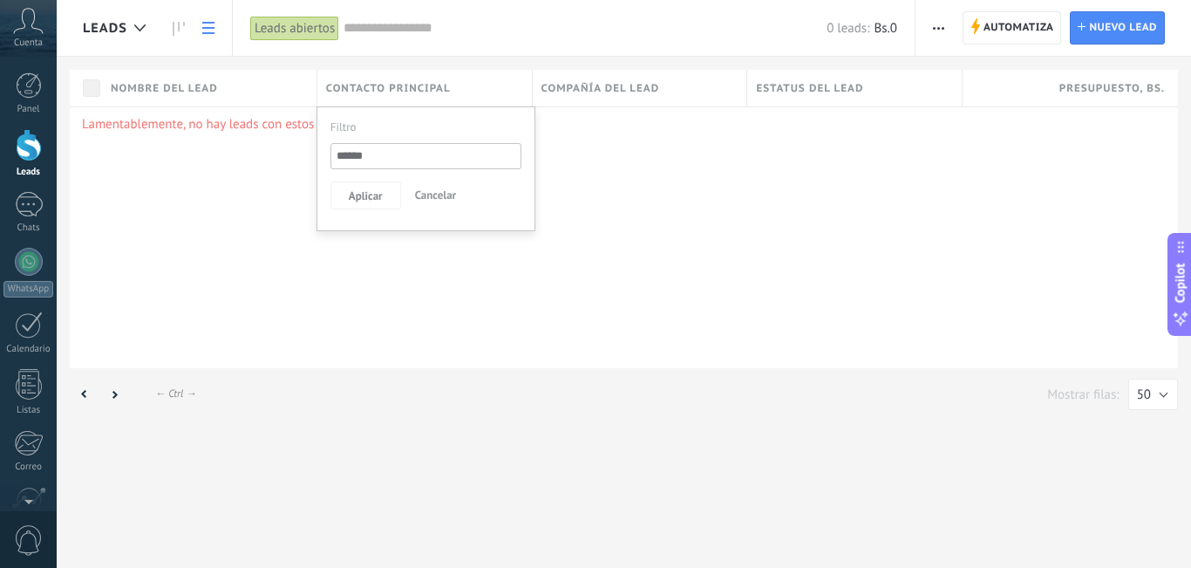
click at [362, 89] on span "Contacto principal" at bounding box center [388, 88] width 125 height 17
drag, startPoint x: 362, startPoint y: 89, endPoint x: 409, endPoint y: 100, distance: 48.4
click at [410, 100] on div "Contacto principal" at bounding box center [424, 88] width 215 height 37
click at [385, 87] on span "Contacto principal" at bounding box center [388, 88] width 125 height 17
click at [1148, 92] on span "Presupuesto , Bs." at bounding box center [1113, 88] width 106 height 17
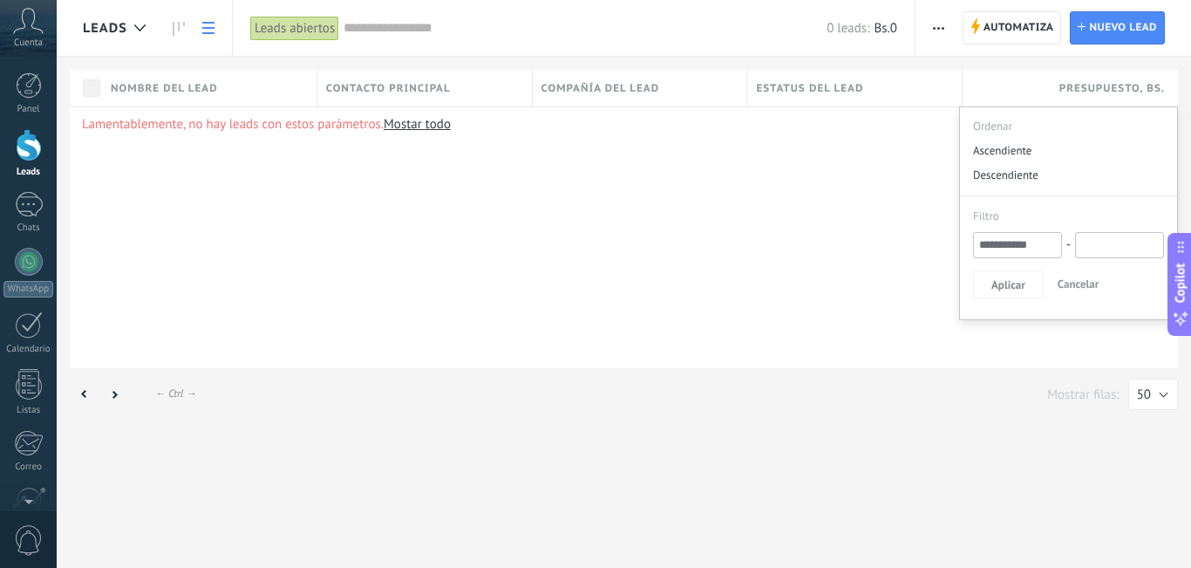
click at [566, 297] on div "Lamentablemente, no hay leads con estos parámetros. [GEOGRAPHIC_DATA] todo" at bounding box center [624, 237] width 1109 height 262
click at [1163, 389] on button "50" at bounding box center [1154, 394] width 50 height 31
click at [656, 212] on div "Lamentablemente, no hay leads con estos parámetros. [GEOGRAPHIC_DATA] todo" at bounding box center [624, 237] width 1109 height 262
click at [31, 207] on div at bounding box center [29, 204] width 28 height 25
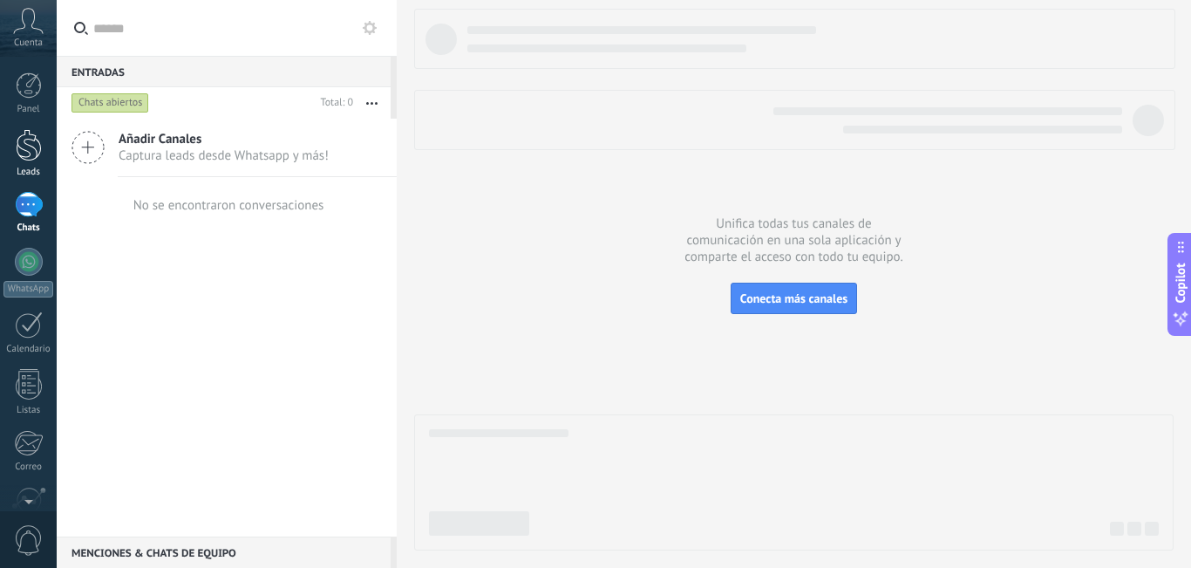
click at [27, 147] on div at bounding box center [29, 145] width 26 height 32
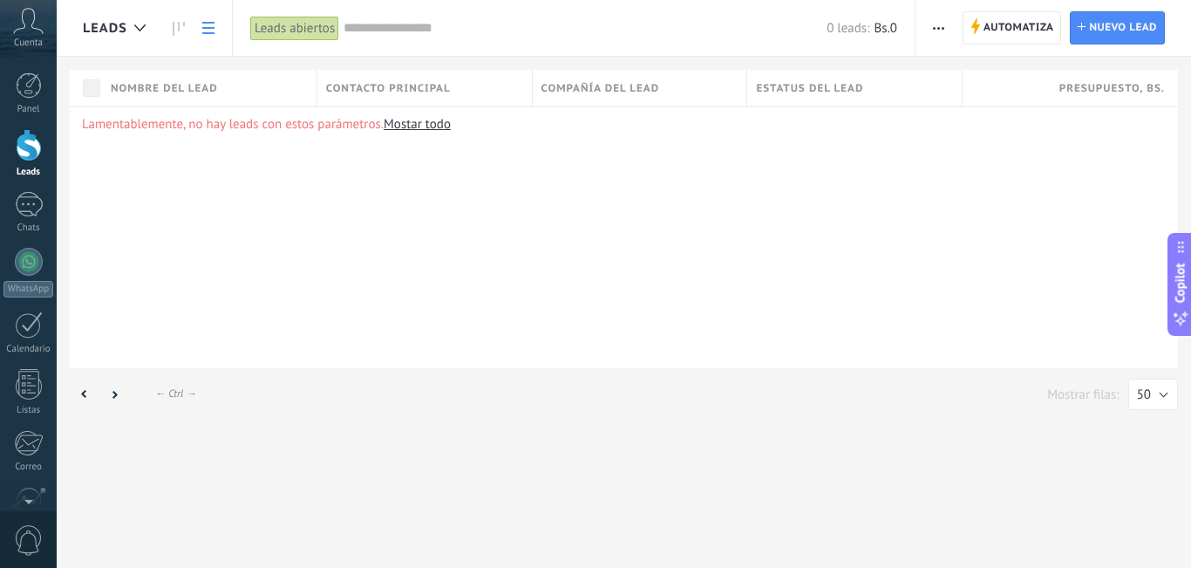
click at [24, 24] on use at bounding box center [29, 20] width 30 height 25
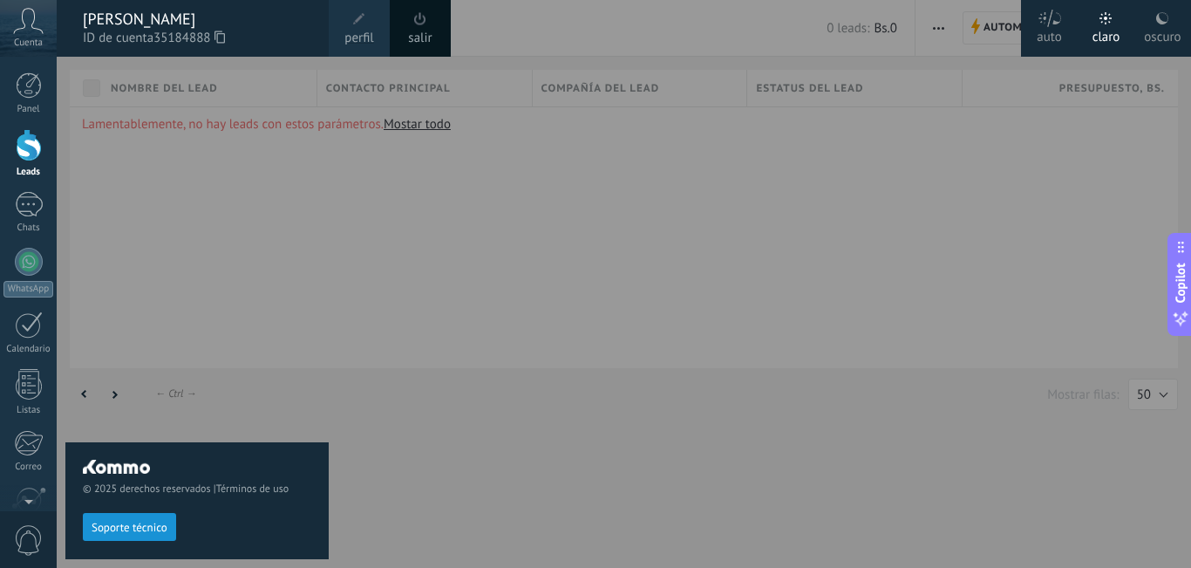
click at [24, 24] on use at bounding box center [29, 20] width 30 height 25
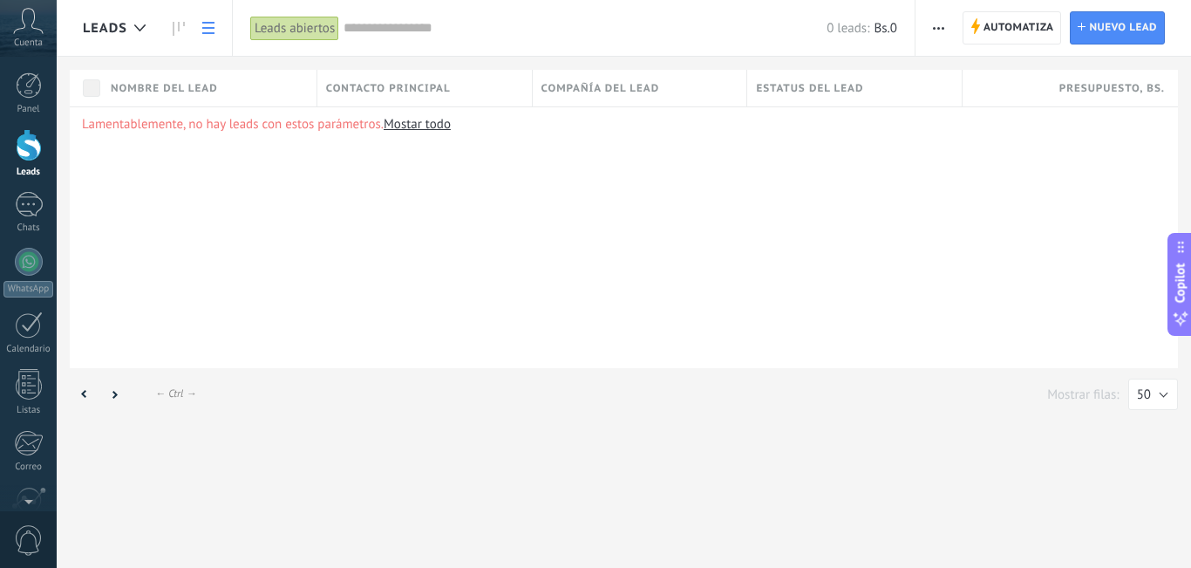
click at [24, 24] on icon at bounding box center [28, 21] width 31 height 26
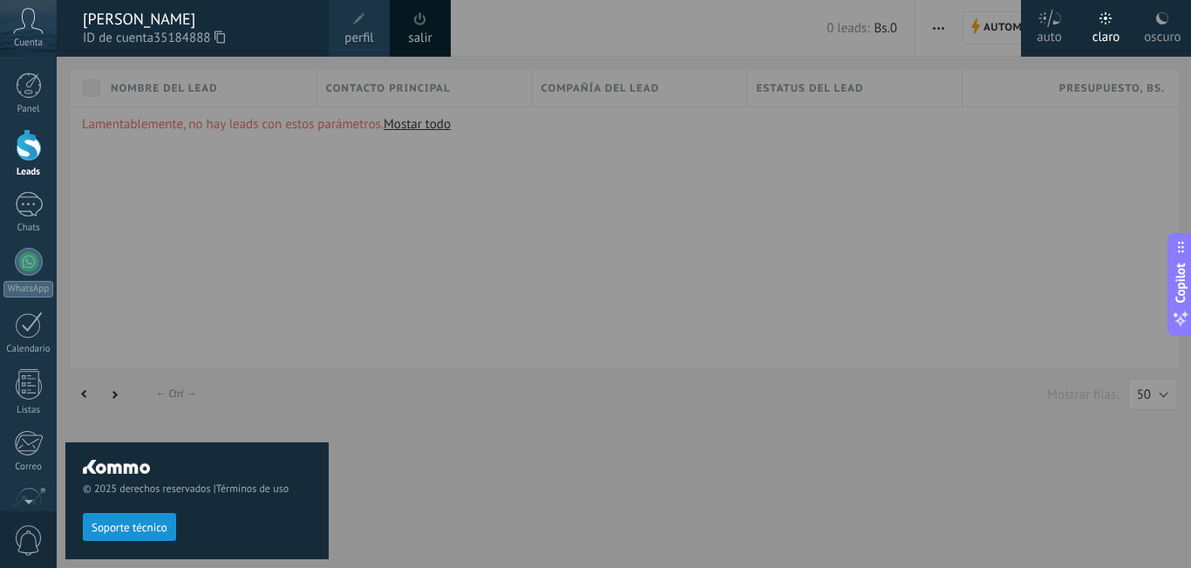
scroll to position [31, 0]
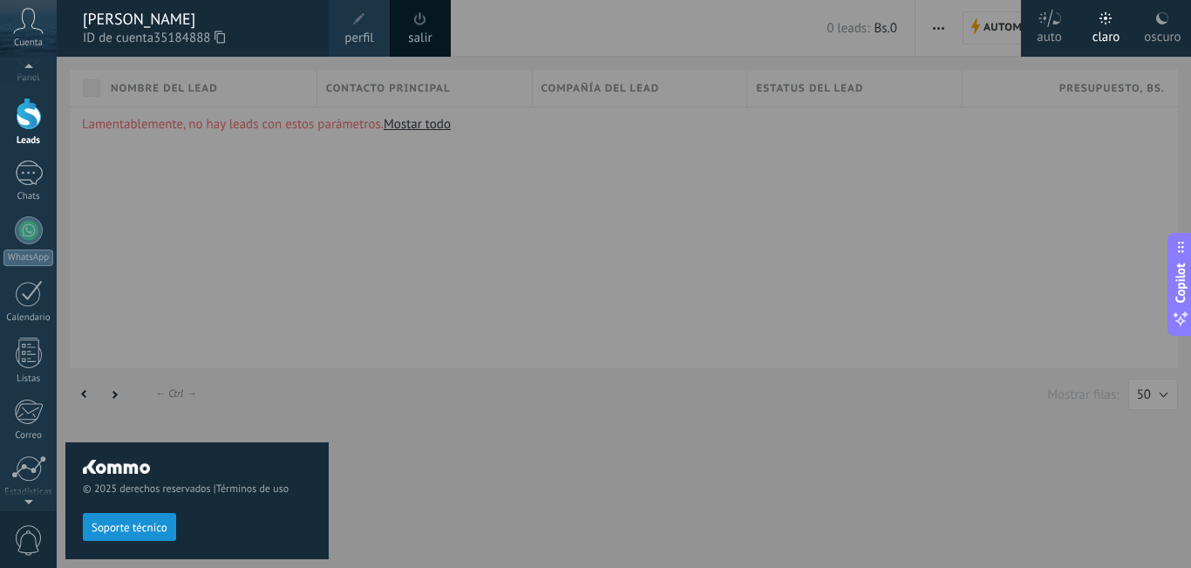
click at [190, 241] on div "© 2025 derechos reservados | Términos de uso Soporte técnico" at bounding box center [196, 312] width 263 height 511
click at [321, 263] on div "© 2025 derechos reservados | Términos de uso Soporte técnico" at bounding box center [196, 312] width 263 height 511
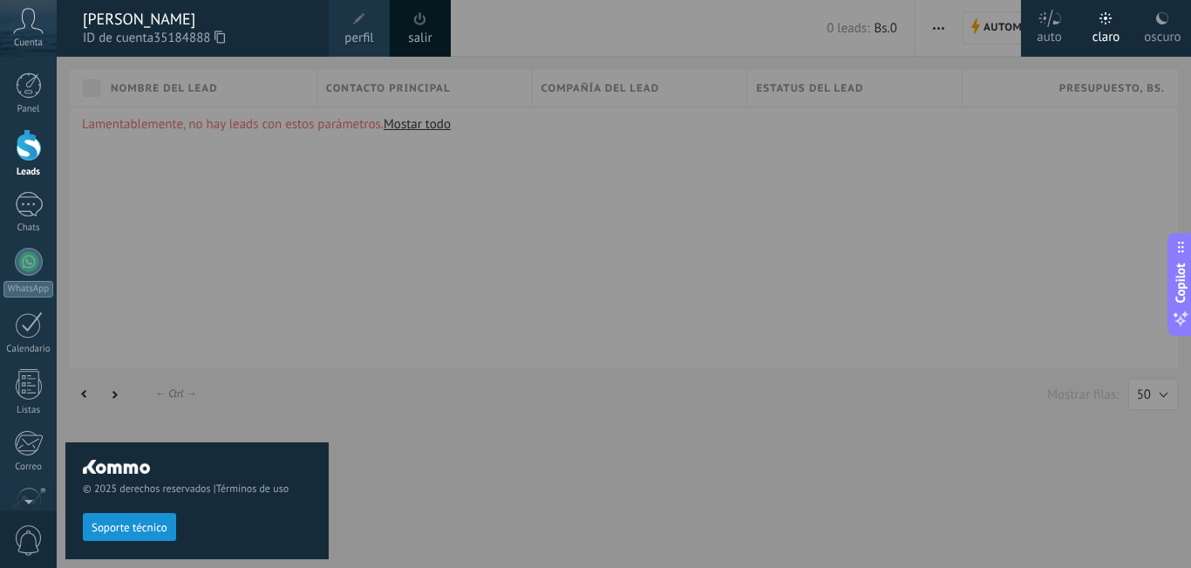
click at [1085, 249] on div at bounding box center [652, 284] width 1191 height 568
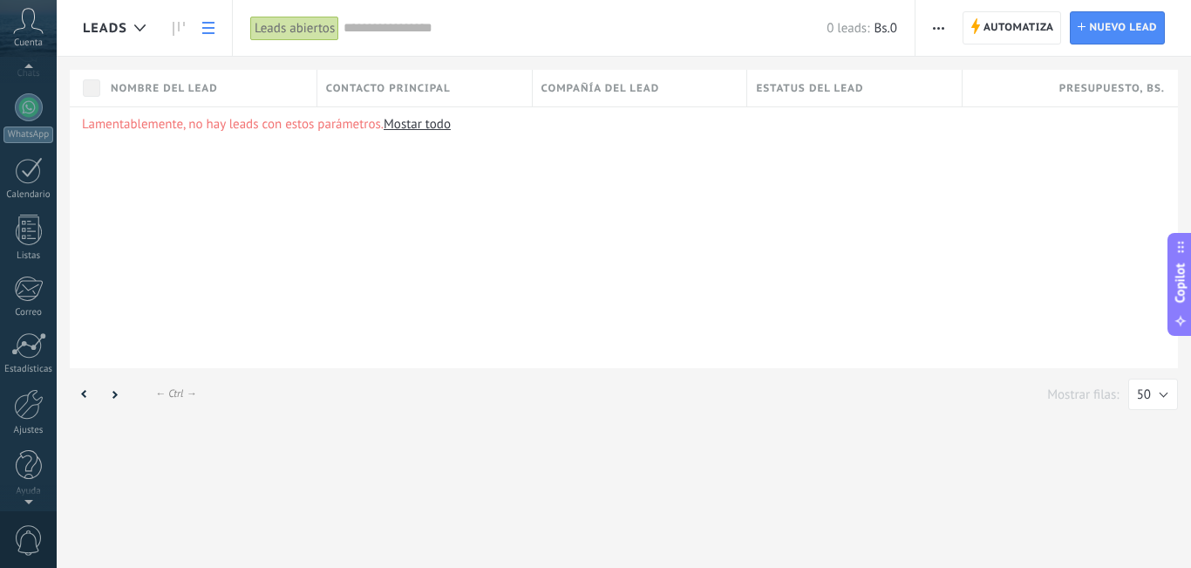
scroll to position [158, 0]
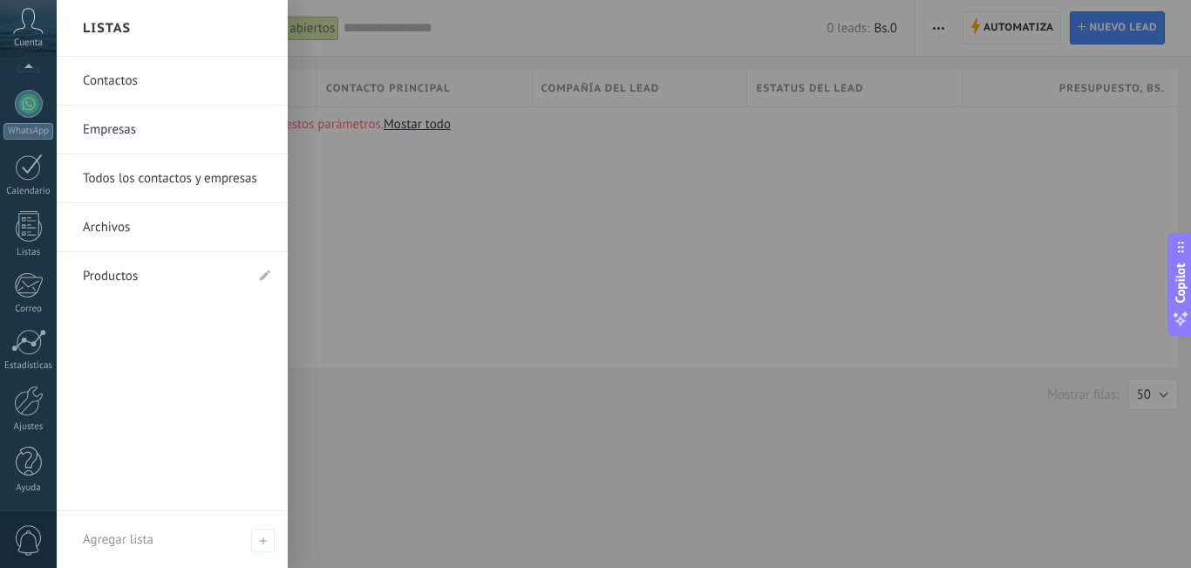
click at [174, 278] on link "Productos" at bounding box center [163, 276] width 161 height 49
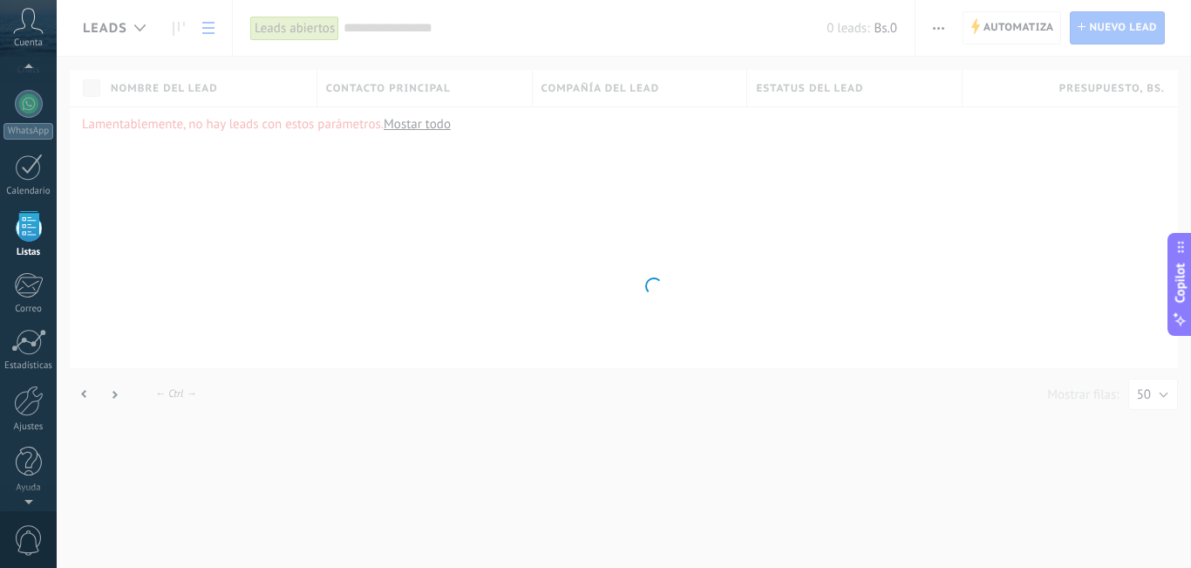
scroll to position [108, 0]
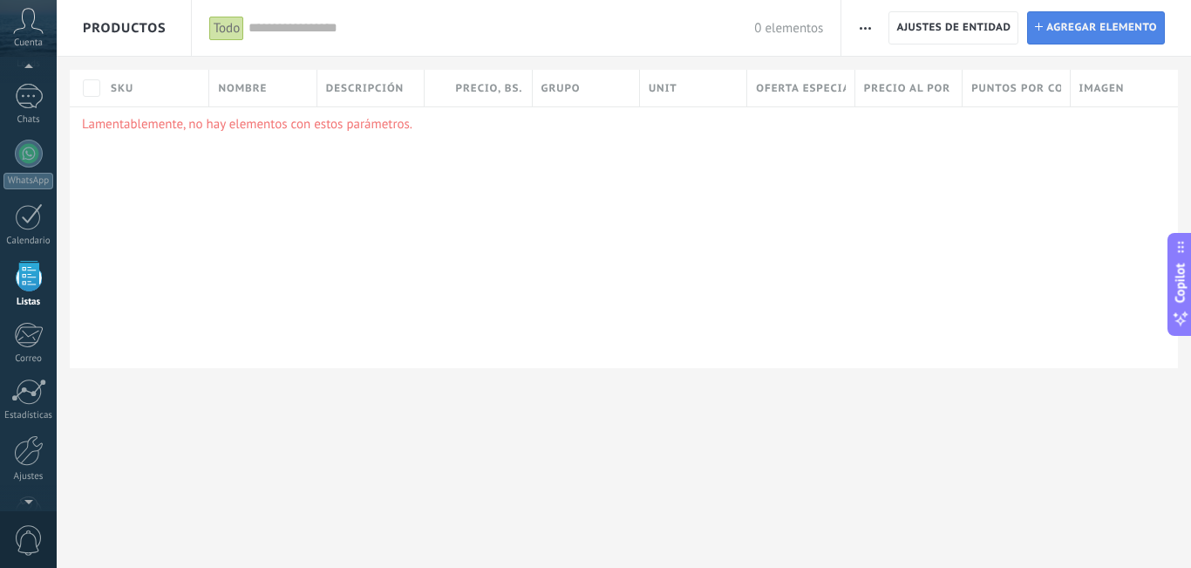
click at [1071, 35] on span "Agregar elemento" at bounding box center [1102, 27] width 111 height 31
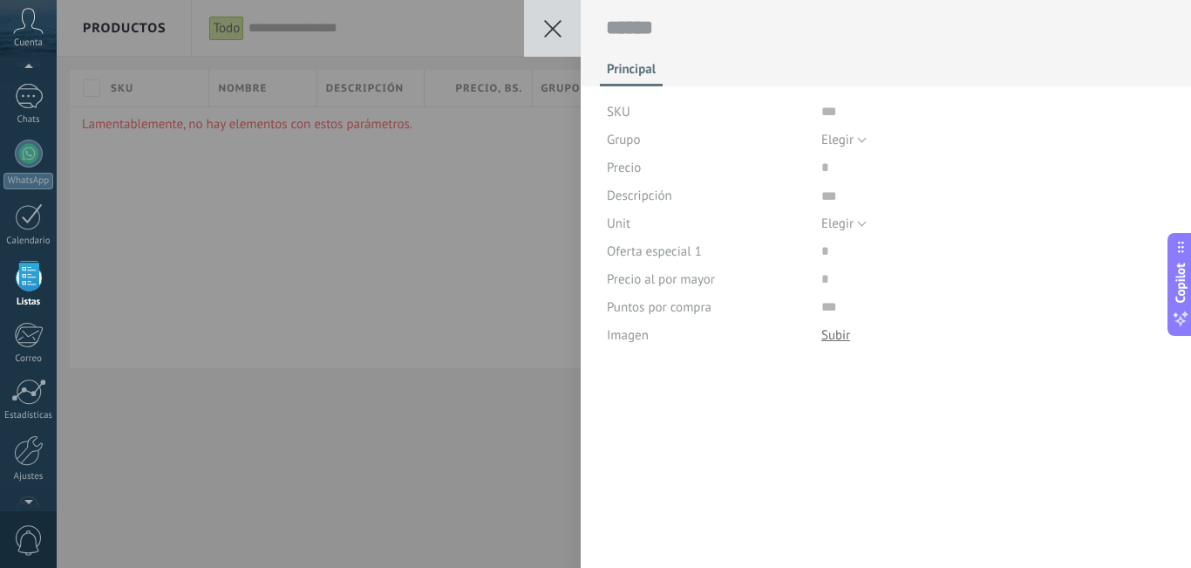
scroll to position [17, 0]
click at [824, 112] on input "text" at bounding box center [994, 112] width 344 height 28
click at [861, 142] on button "Elegir" at bounding box center [844, 140] width 45 height 28
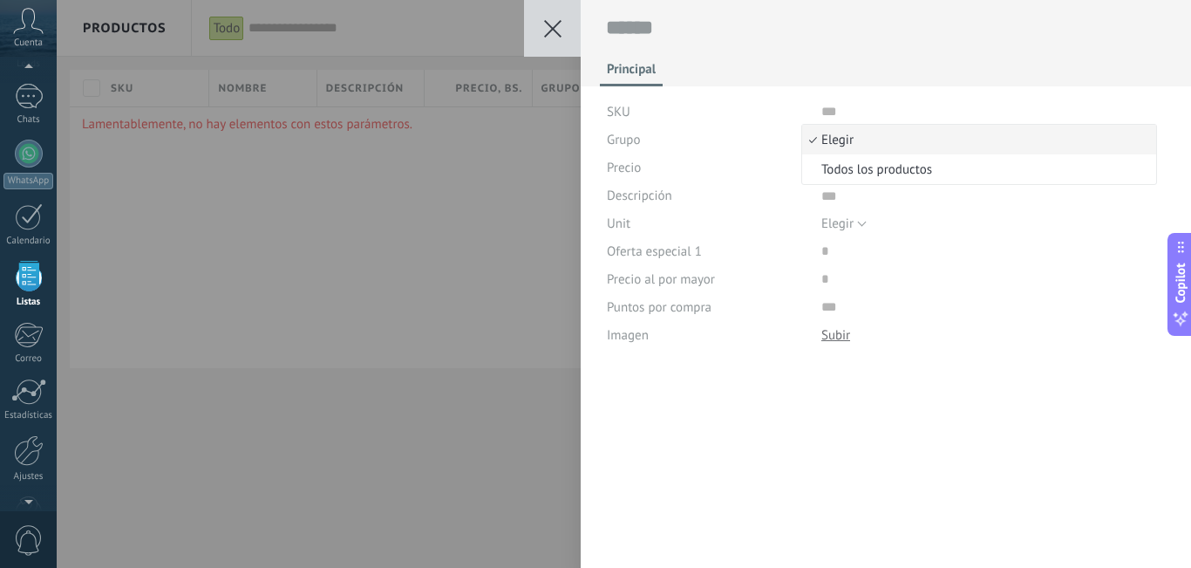
click at [861, 139] on span "Elegir" at bounding box center [976, 140] width 349 height 17
